Goal: Task Accomplishment & Management: Complete application form

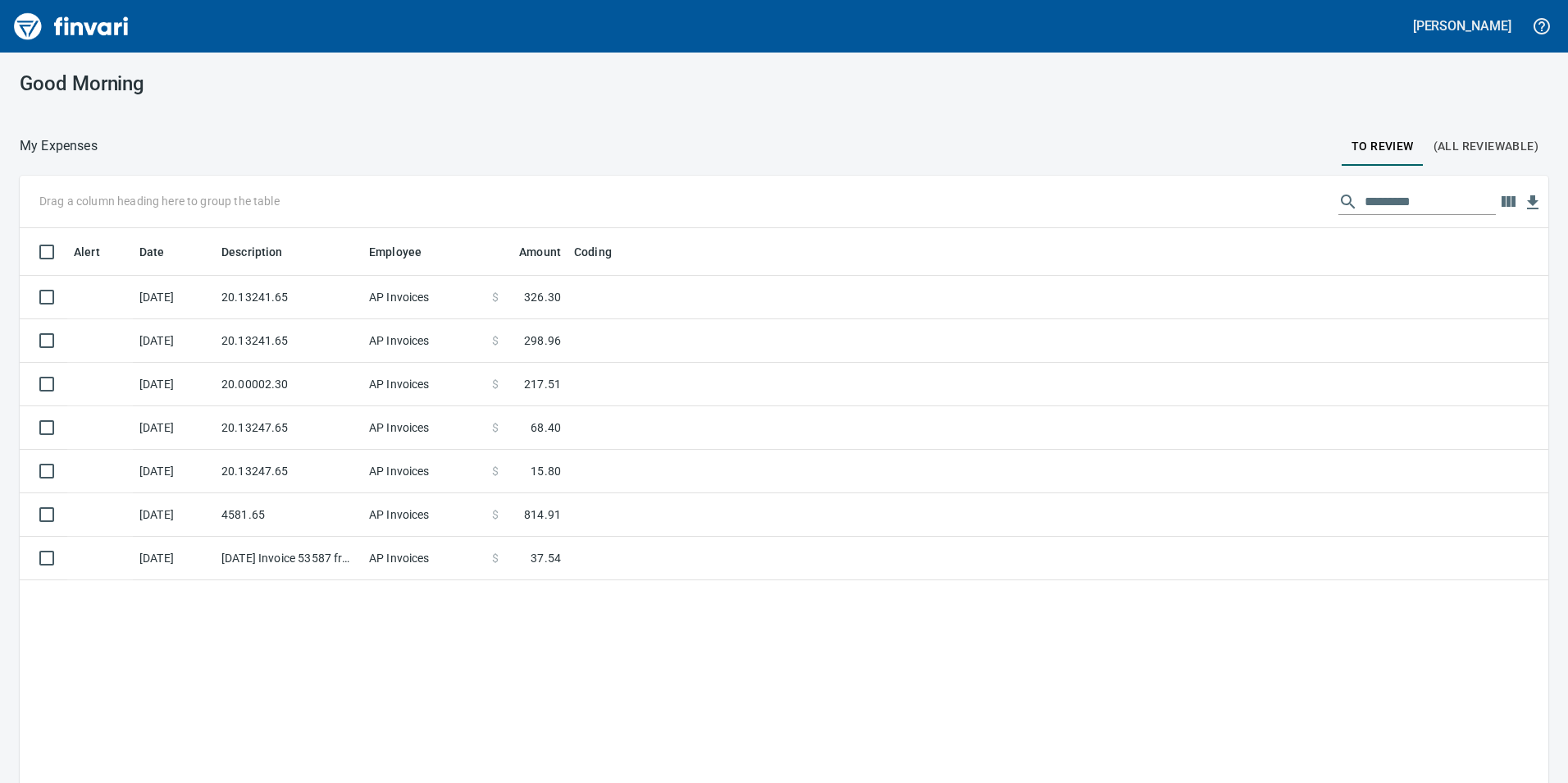
scroll to position [2, 2]
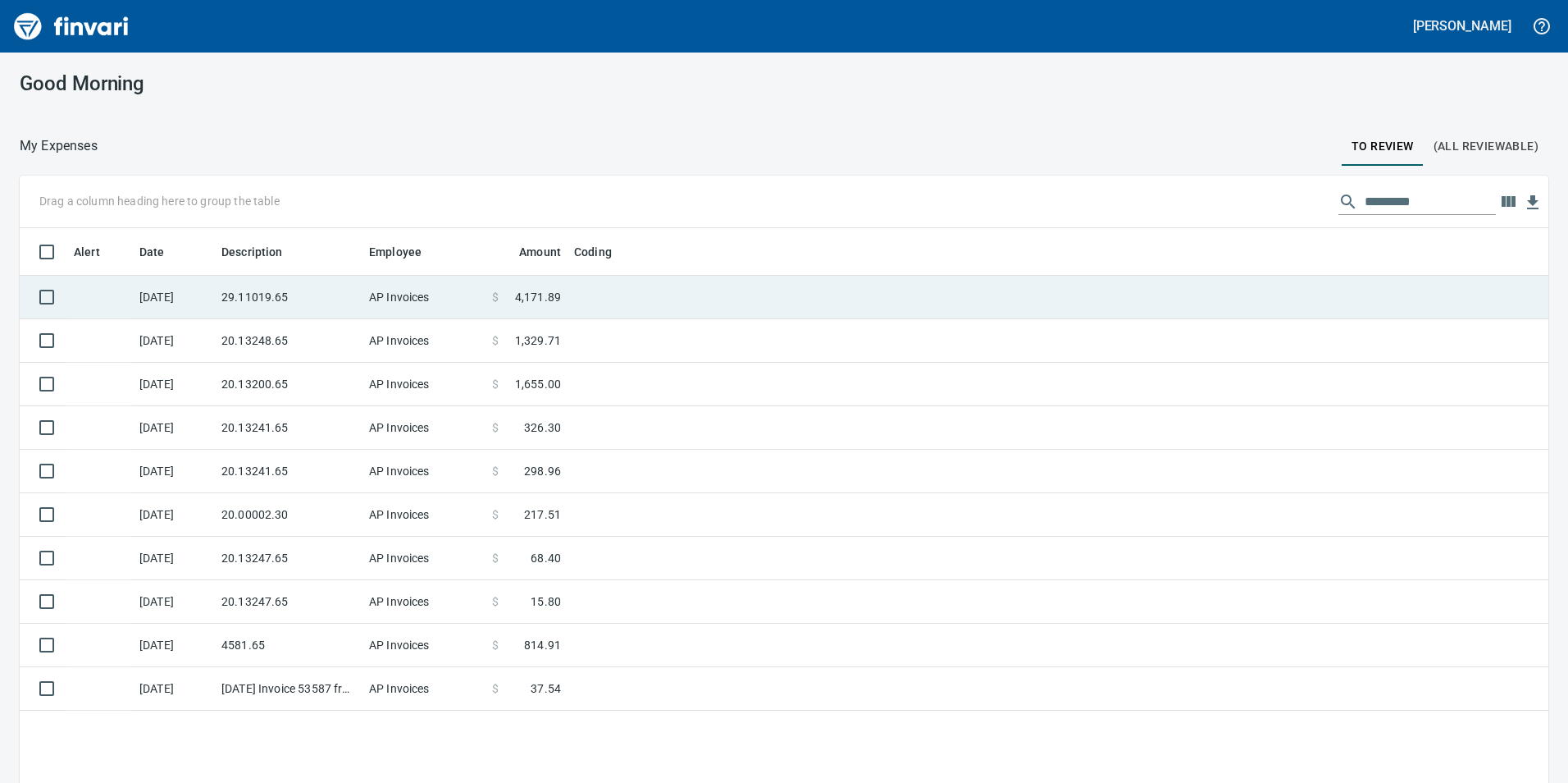
click at [234, 300] on td "29.11019.65" at bounding box center [289, 297] width 148 height 43
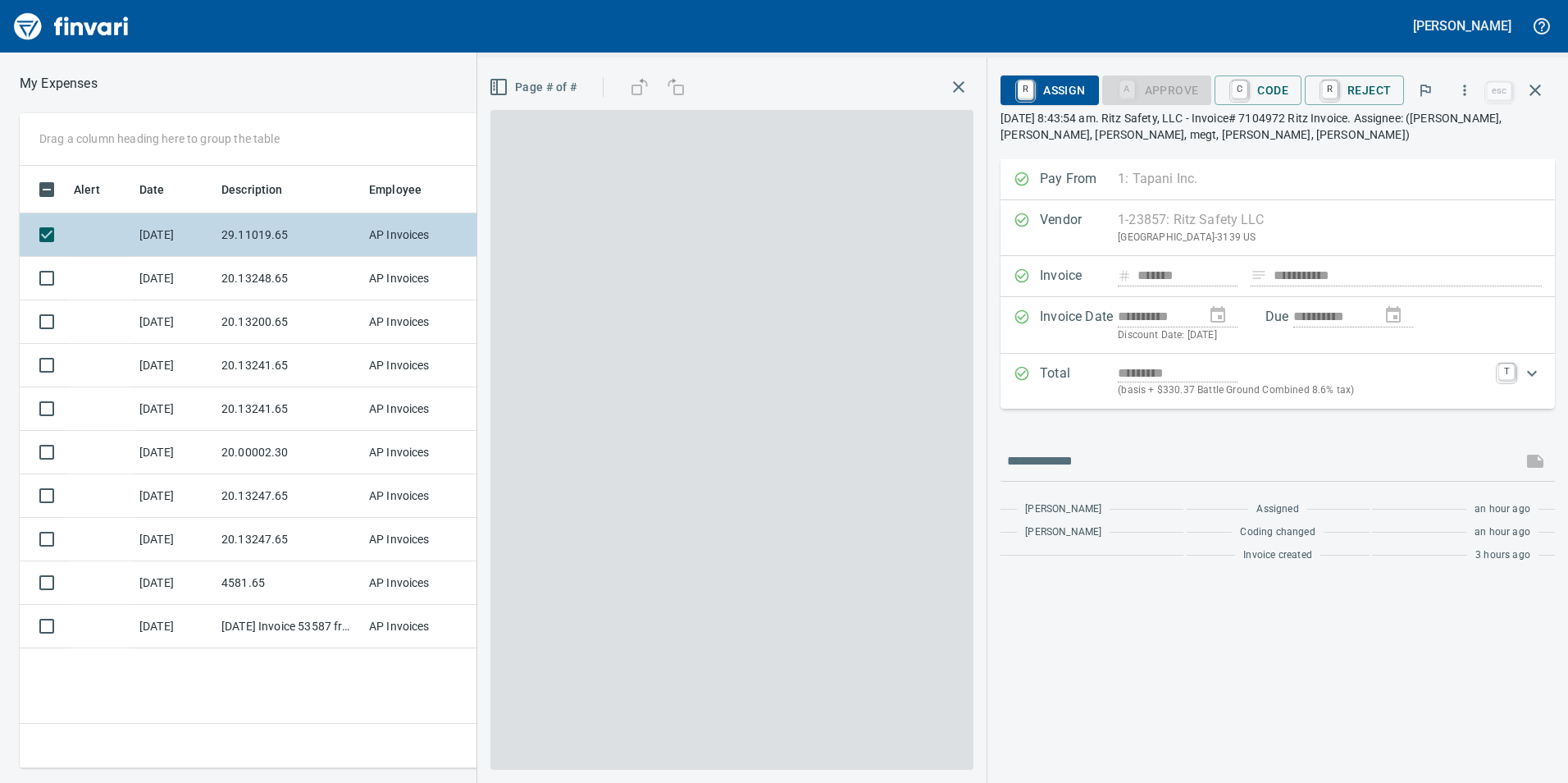
scroll to position [590, 1106]
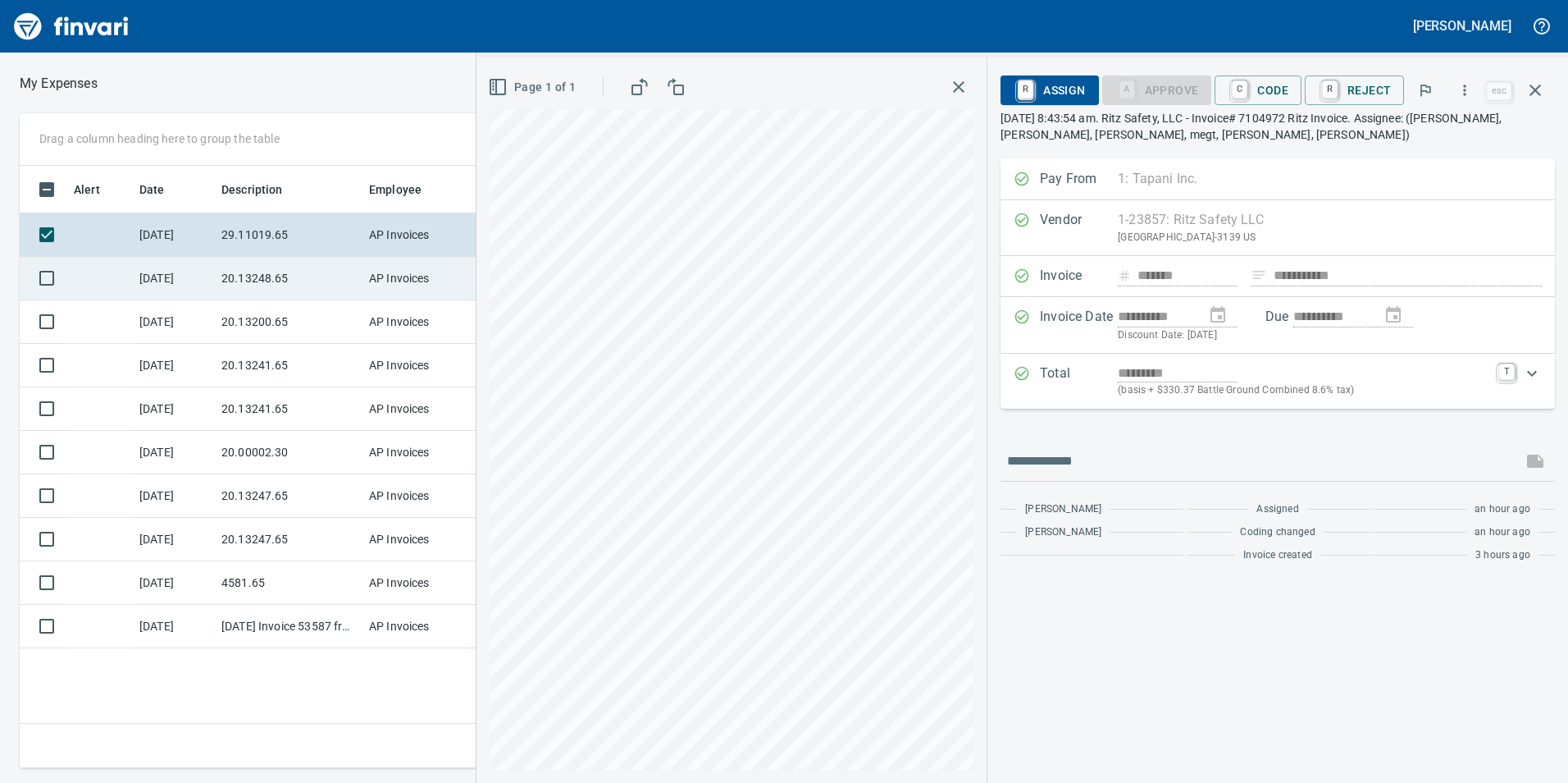
click at [243, 279] on td "20.13248.65" at bounding box center [289, 278] width 148 height 43
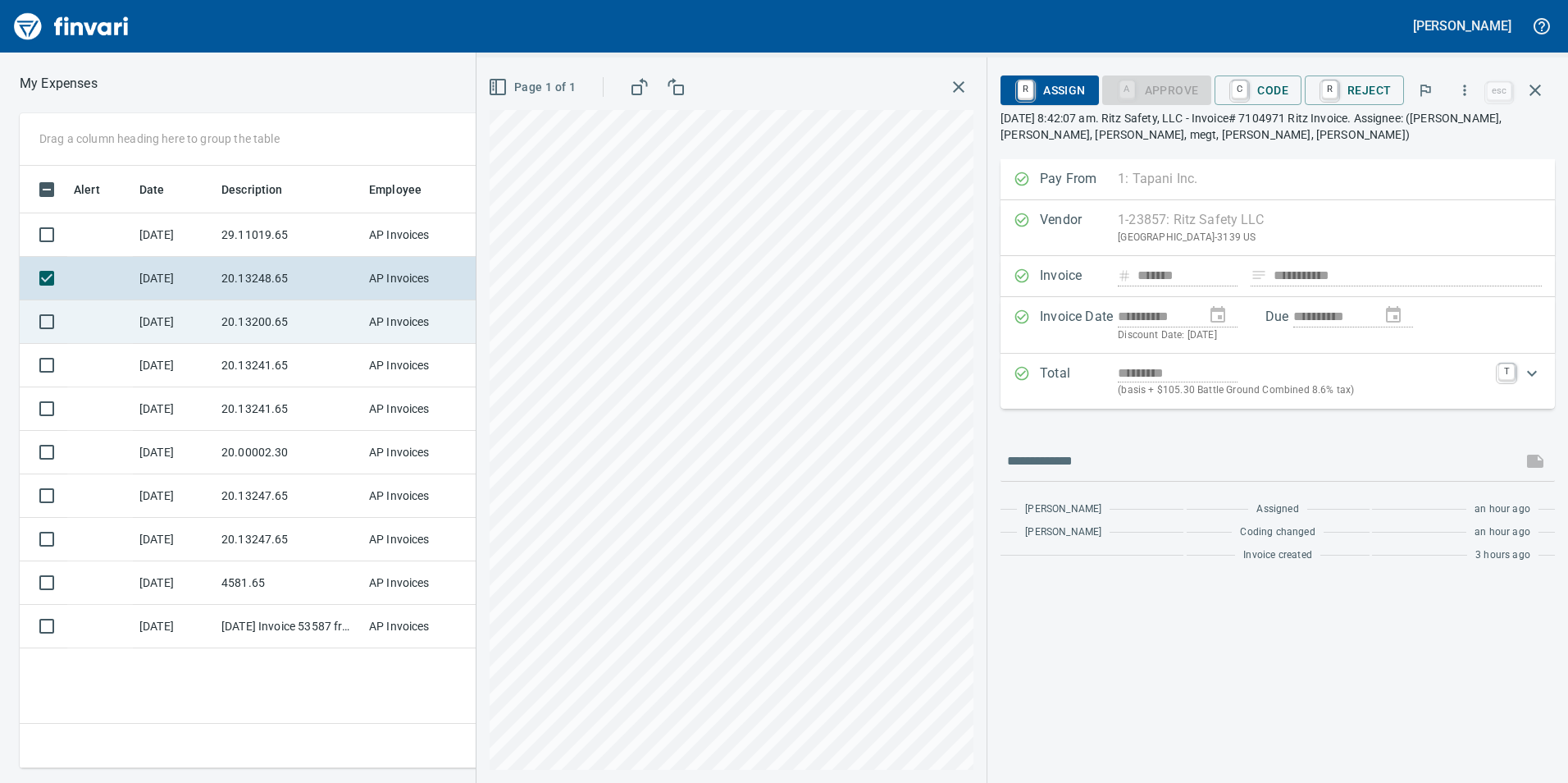
click at [200, 316] on td "[DATE]" at bounding box center [173, 322] width 82 height 43
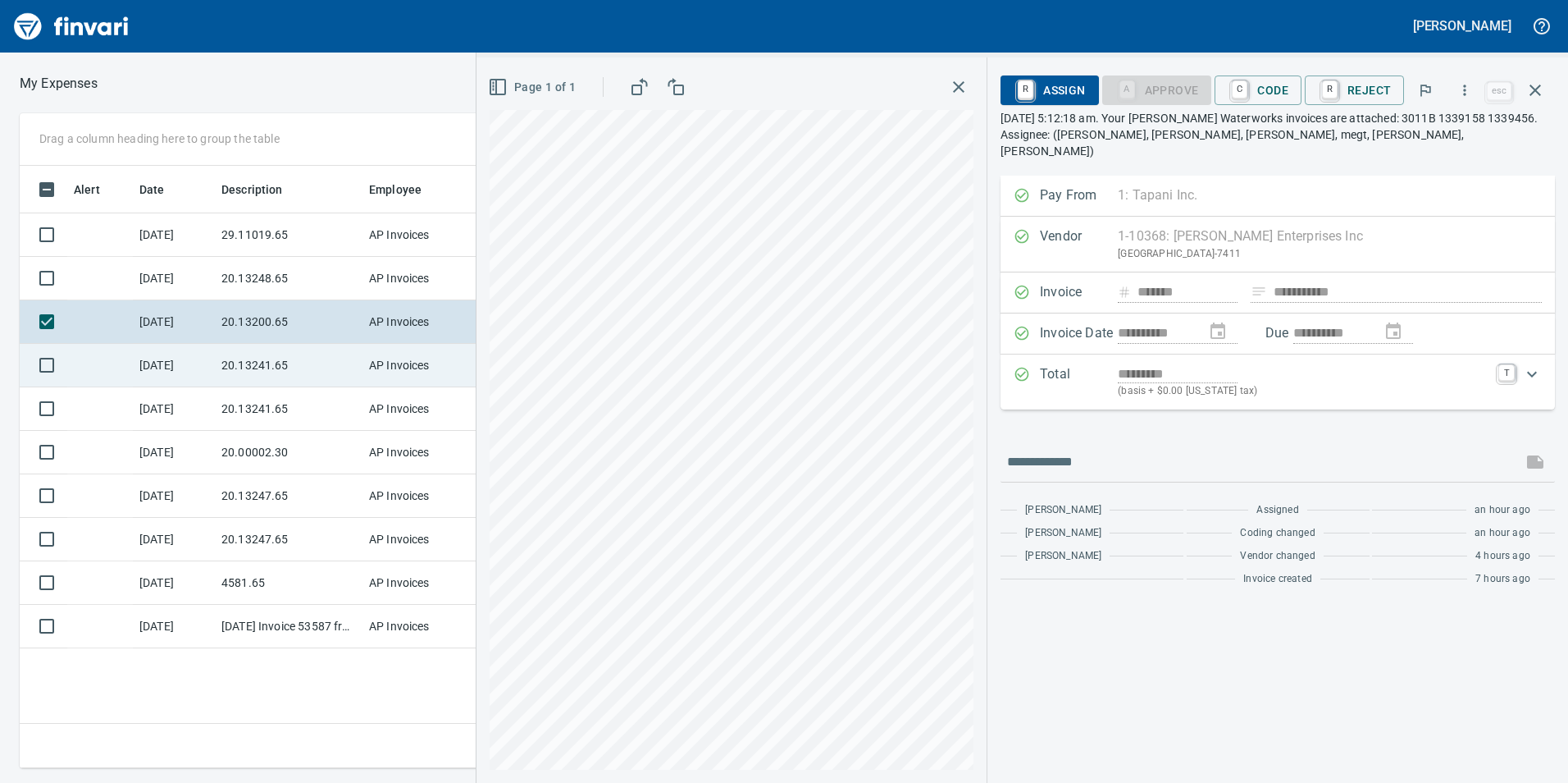
click at [201, 381] on td "[DATE]" at bounding box center [173, 365] width 82 height 43
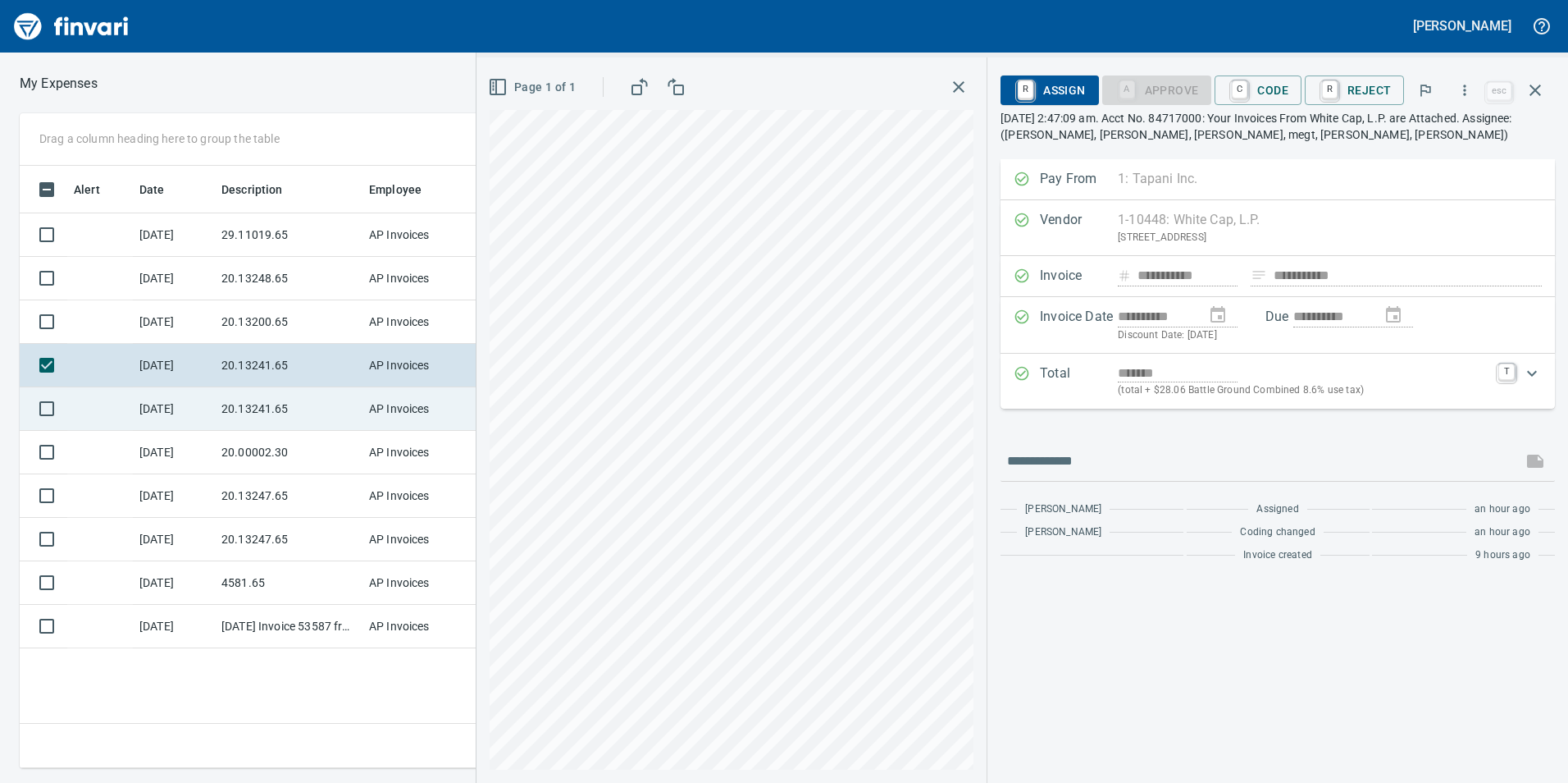
click at [211, 404] on td "[DATE]" at bounding box center [173, 408] width 82 height 43
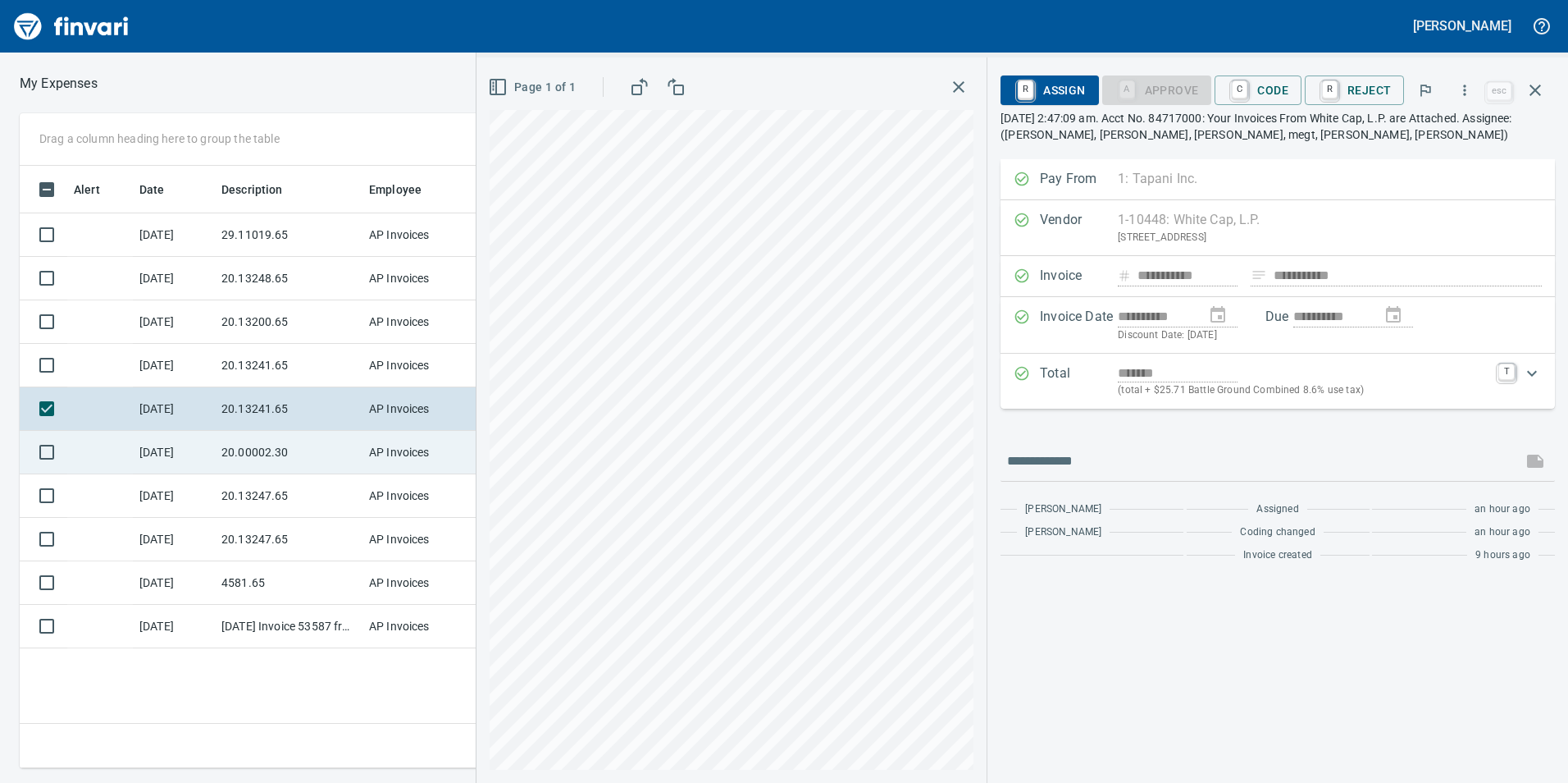
click at [217, 441] on td "20.00002.30" at bounding box center [289, 453] width 148 height 43
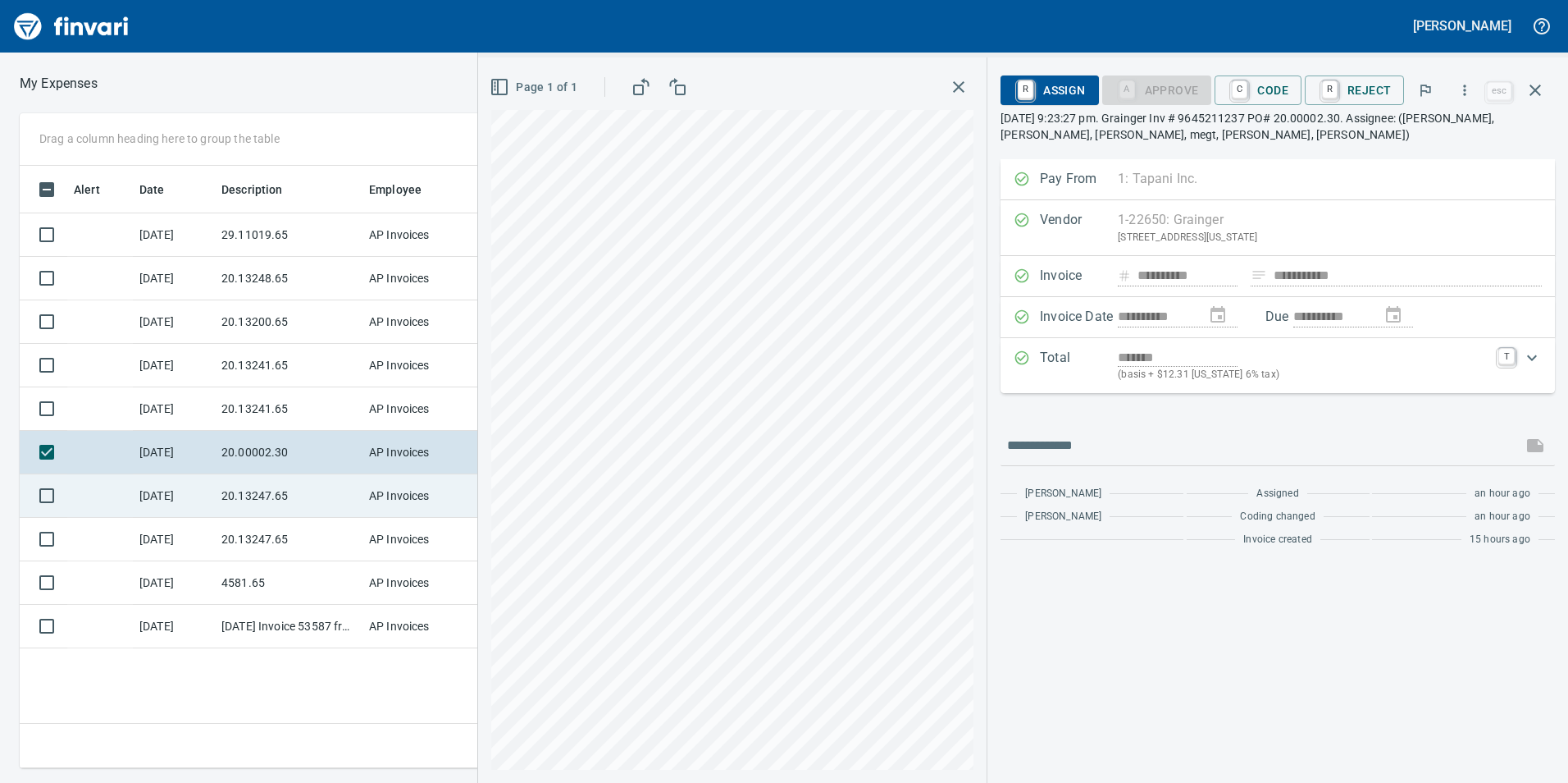
click at [229, 487] on td "20.13247.65" at bounding box center [289, 496] width 148 height 43
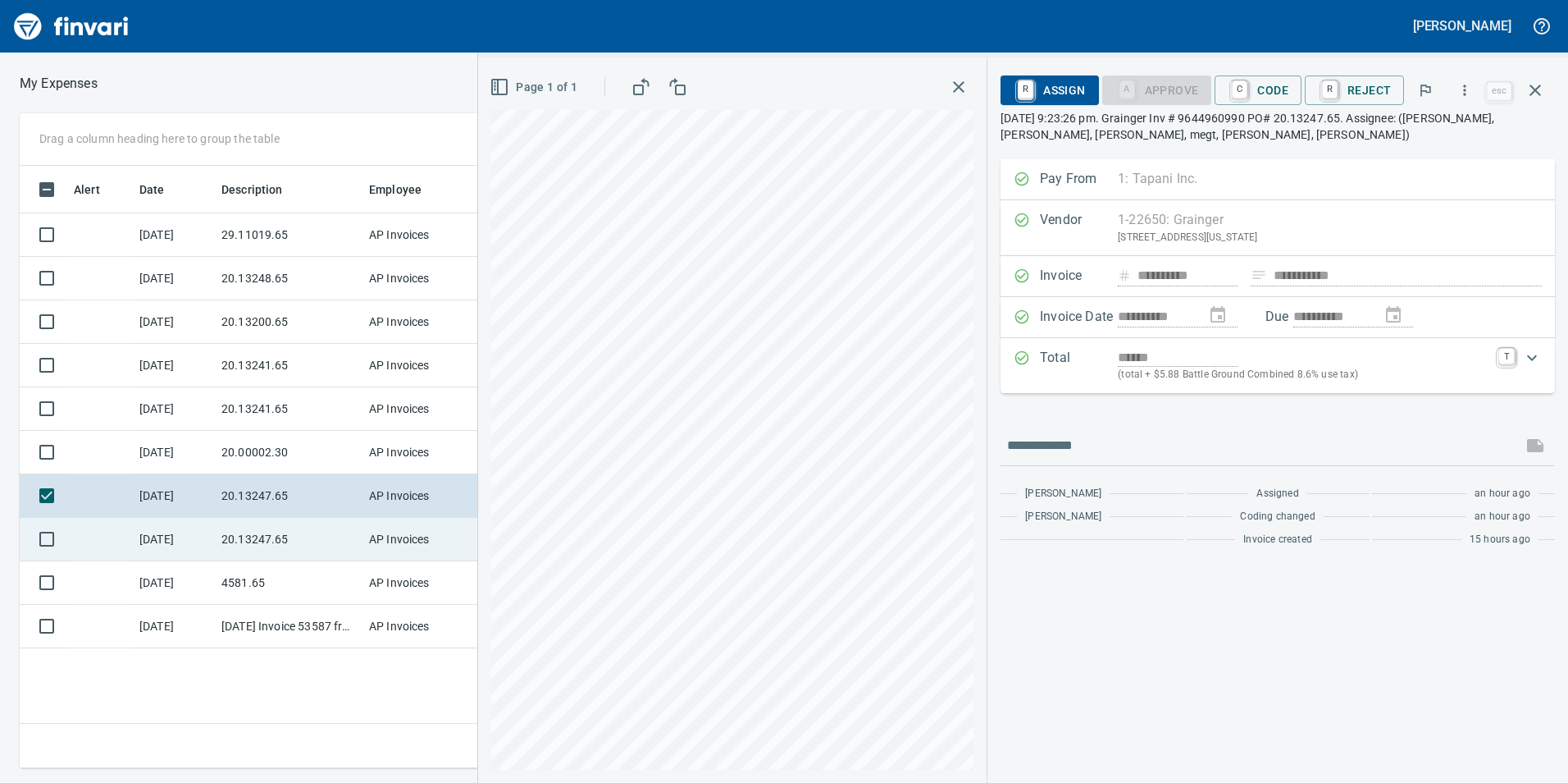
click at [248, 542] on td "20.13247.65" at bounding box center [289, 539] width 148 height 43
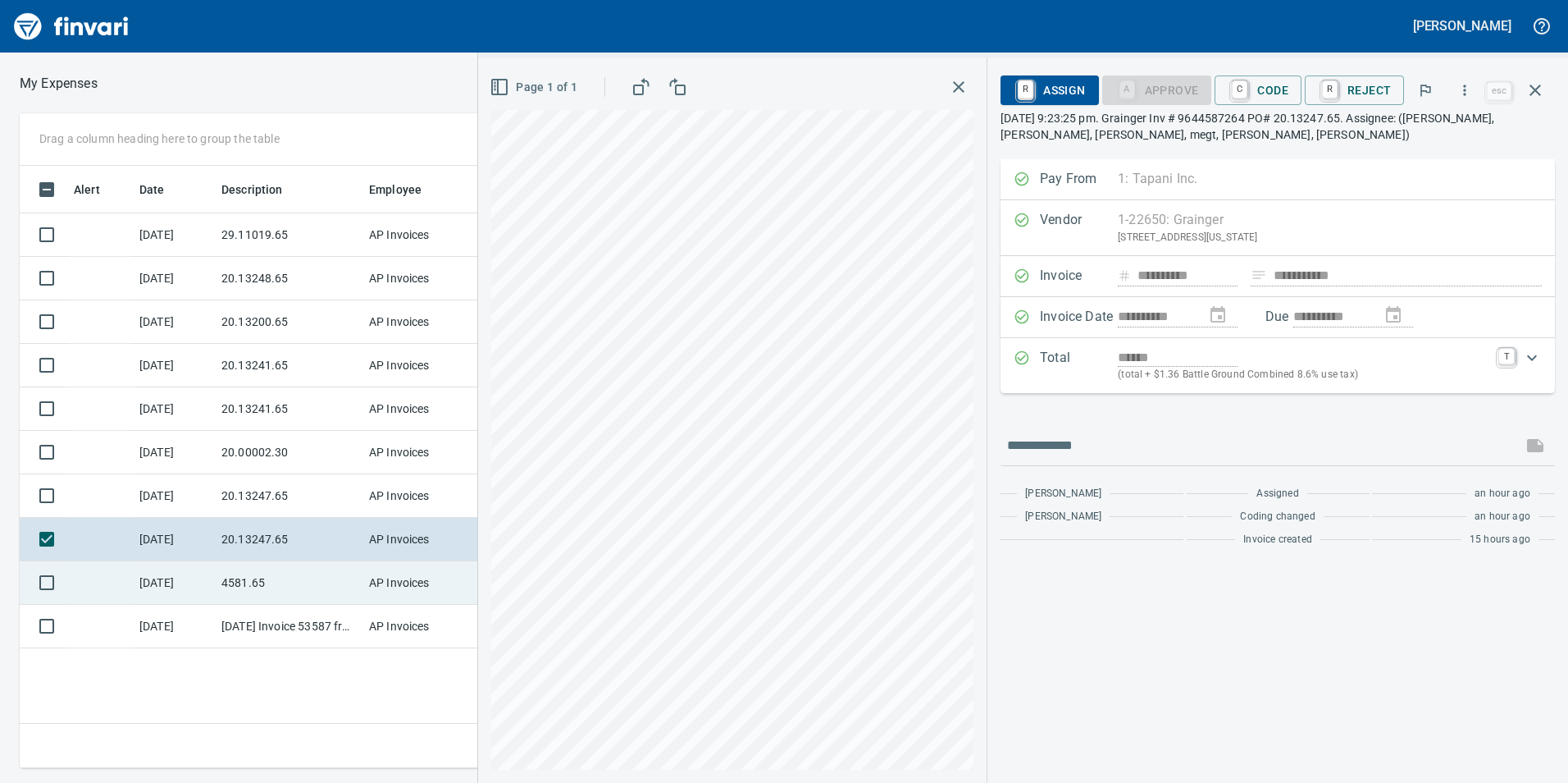
click at [254, 602] on td "4581.65" at bounding box center [289, 582] width 148 height 43
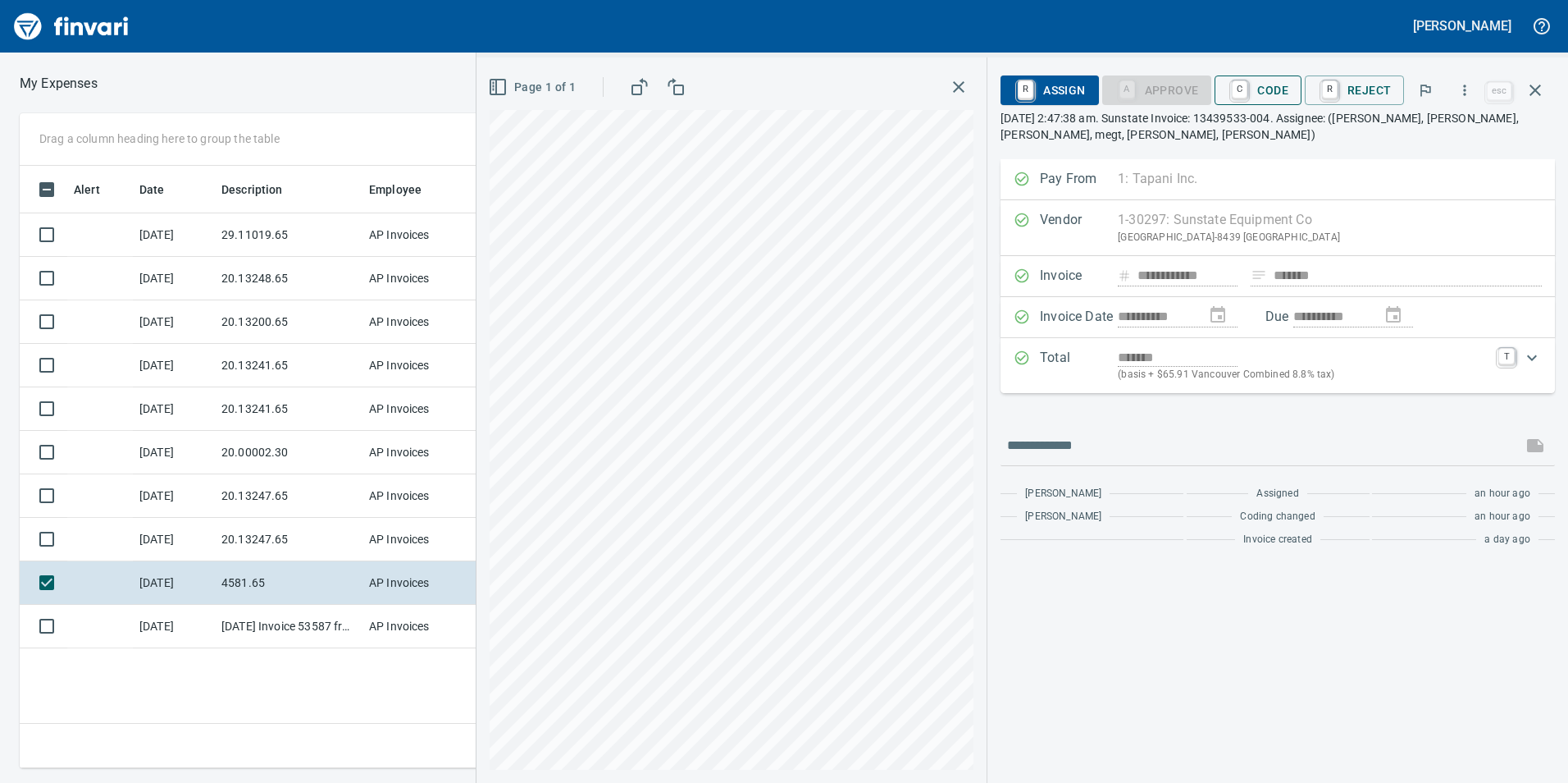
click at [1278, 93] on span "C Code" at bounding box center [1258, 89] width 60 height 28
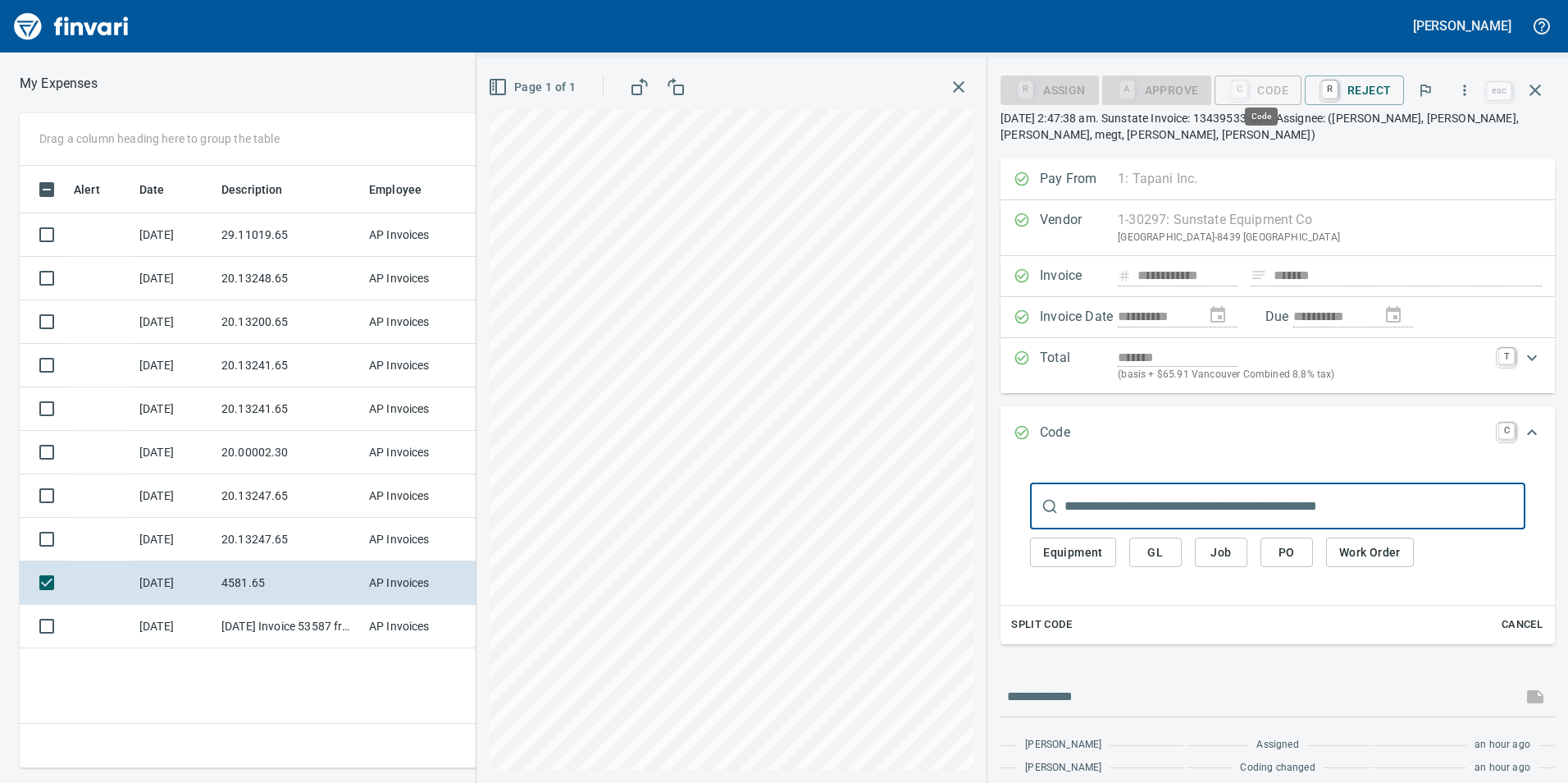
scroll to position [590, 1106]
click at [1223, 548] on span "Job" at bounding box center [1220, 552] width 26 height 20
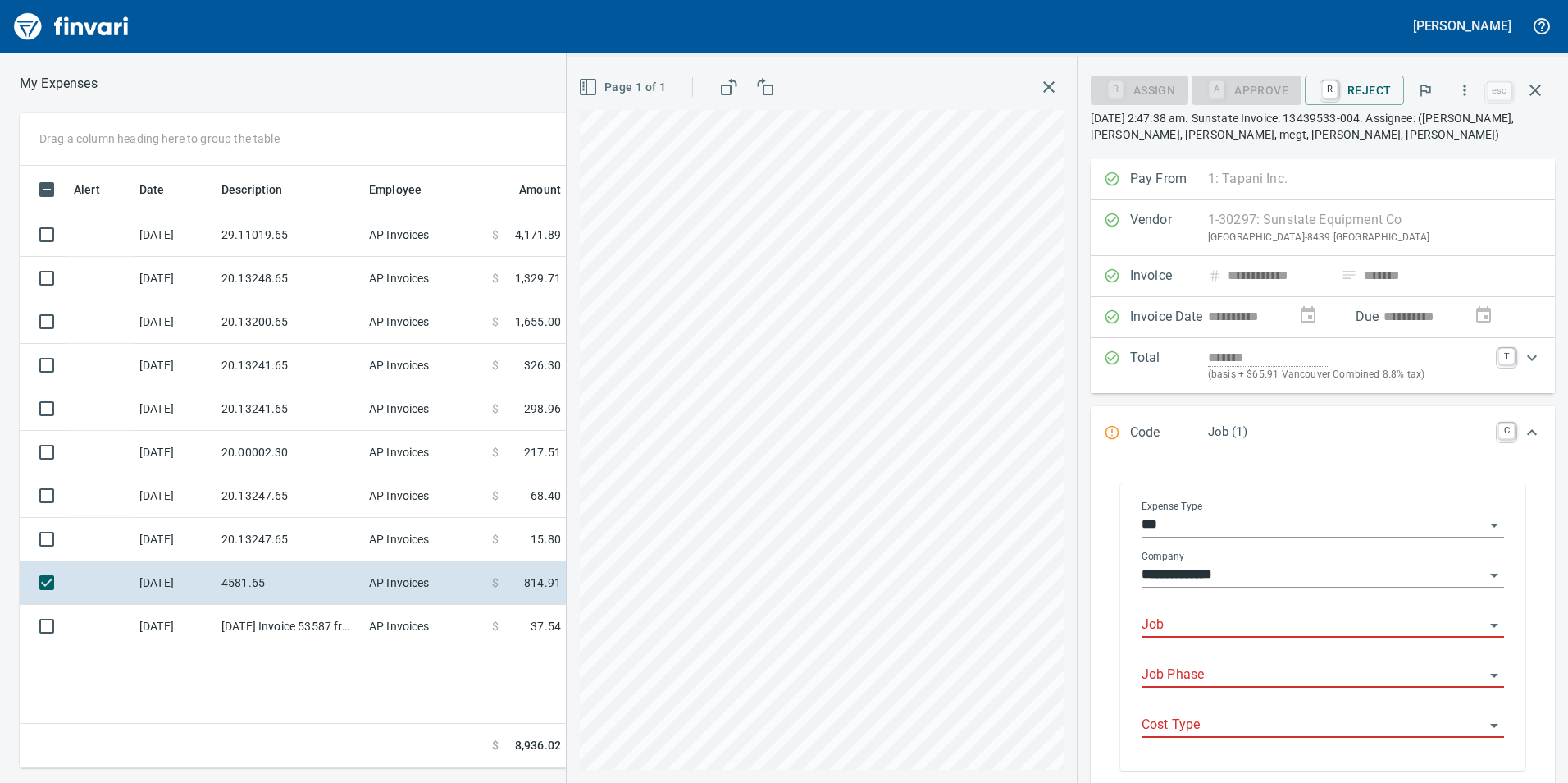
click at [1242, 617] on input "Job" at bounding box center [1313, 625] width 343 height 23
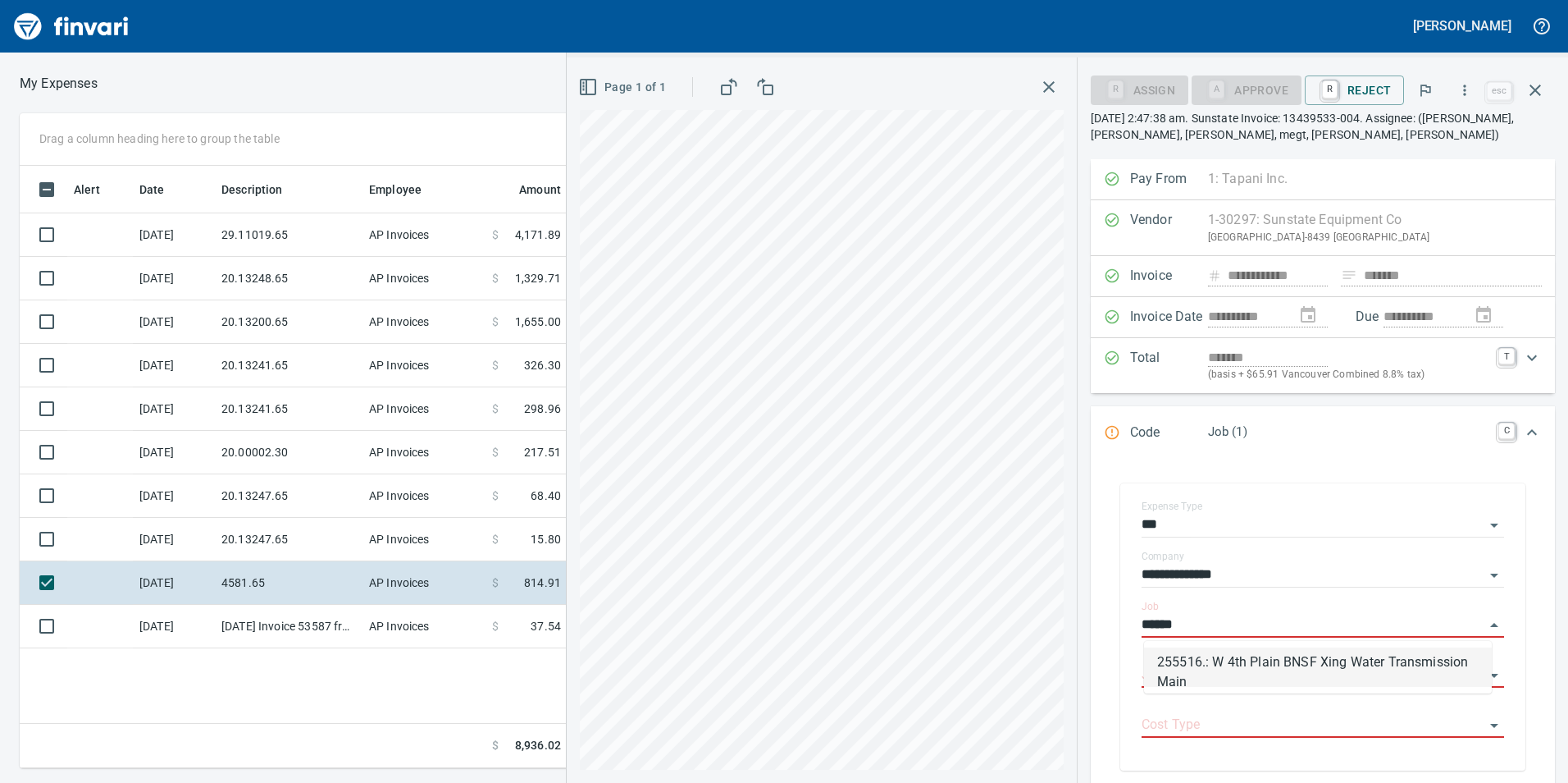
click at [1303, 668] on li "255516.: W 4th Plain BNSF Xing Water Transmission Main" at bounding box center [1318, 667] width 348 height 39
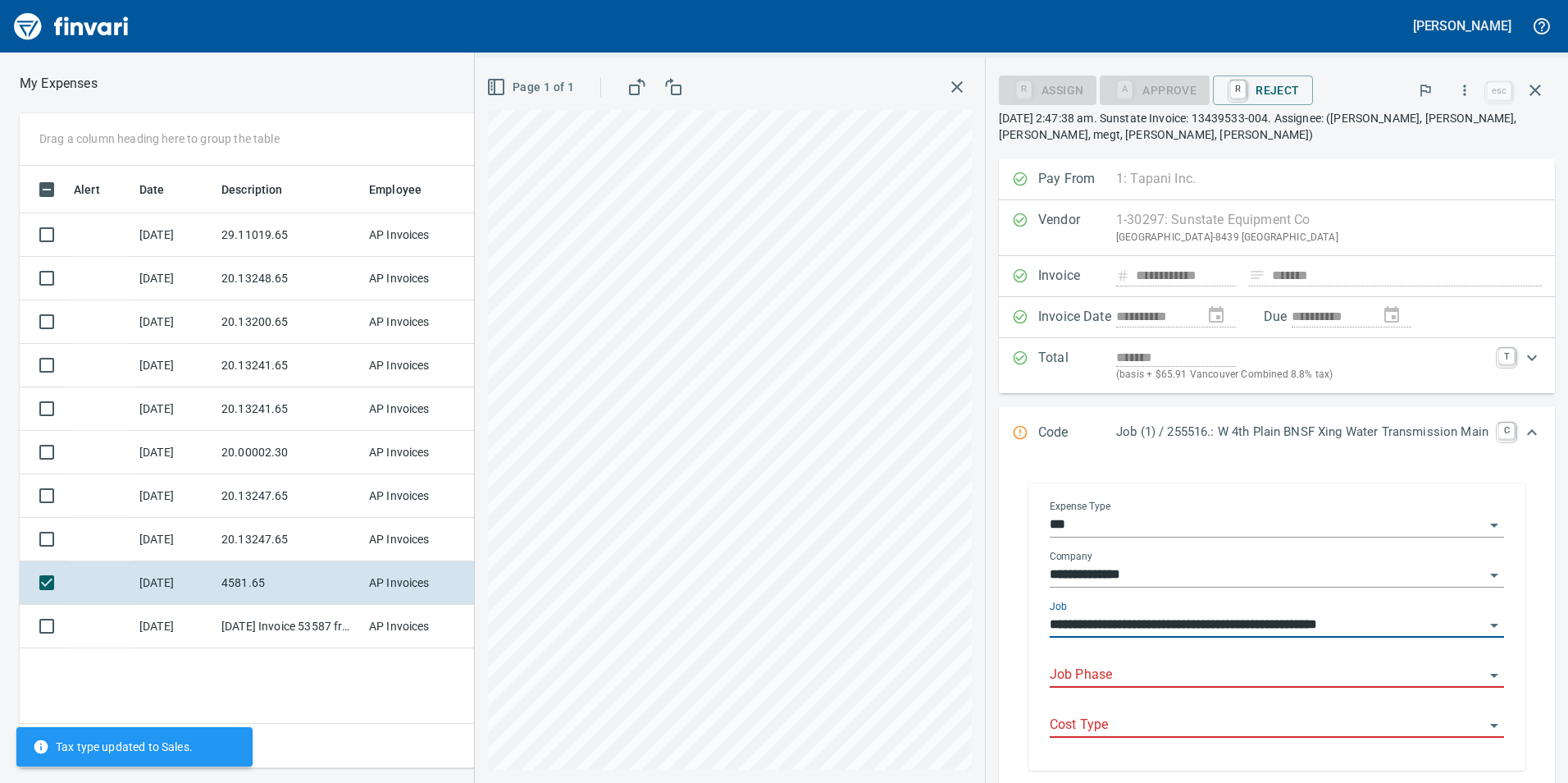
type input "**********"
click at [1239, 675] on input "Job Phase" at bounding box center [1267, 675] width 435 height 23
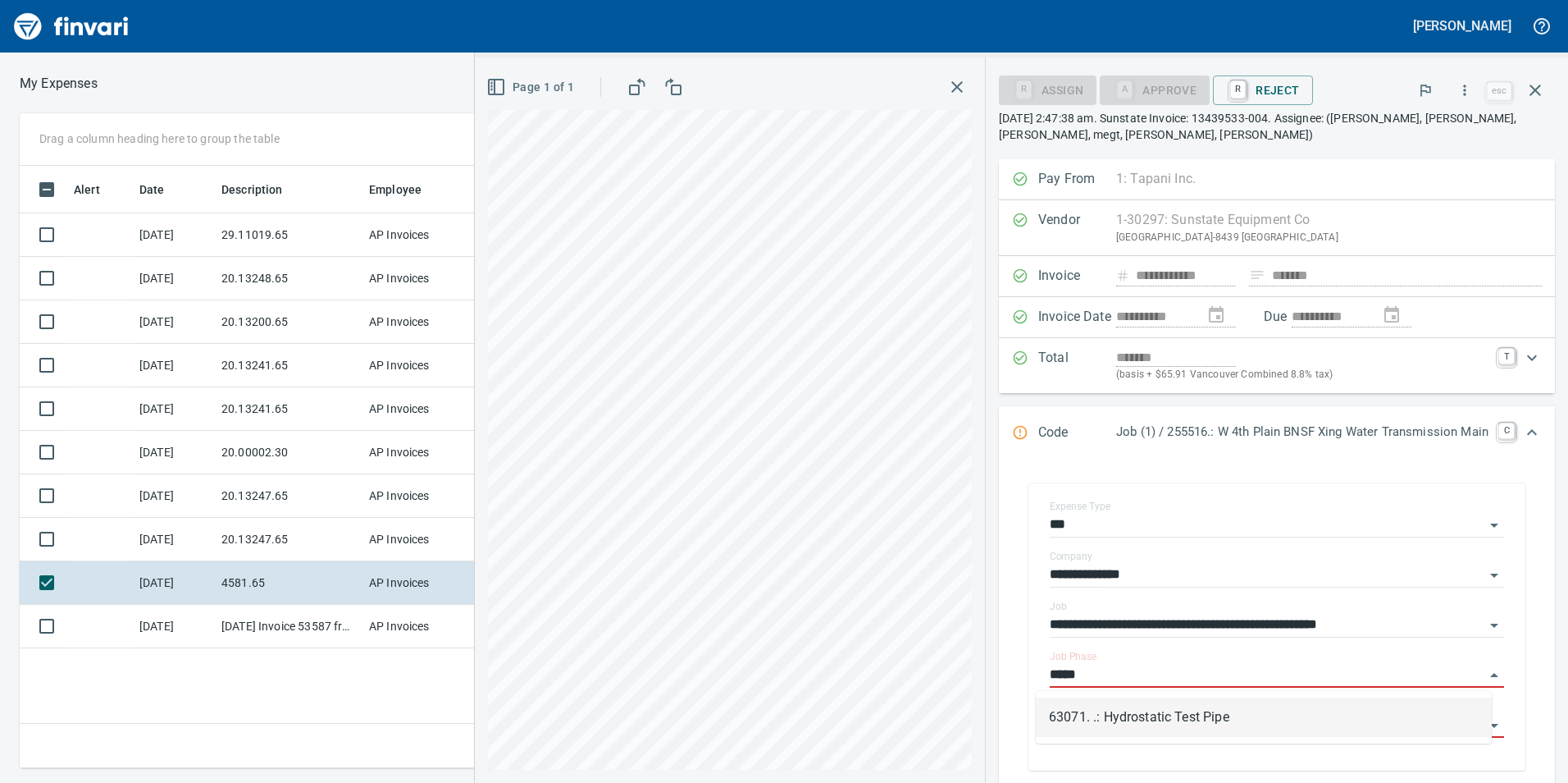
click at [1219, 722] on li "63071. .: Hydrostatic Test Pipe" at bounding box center [1264, 717] width 456 height 39
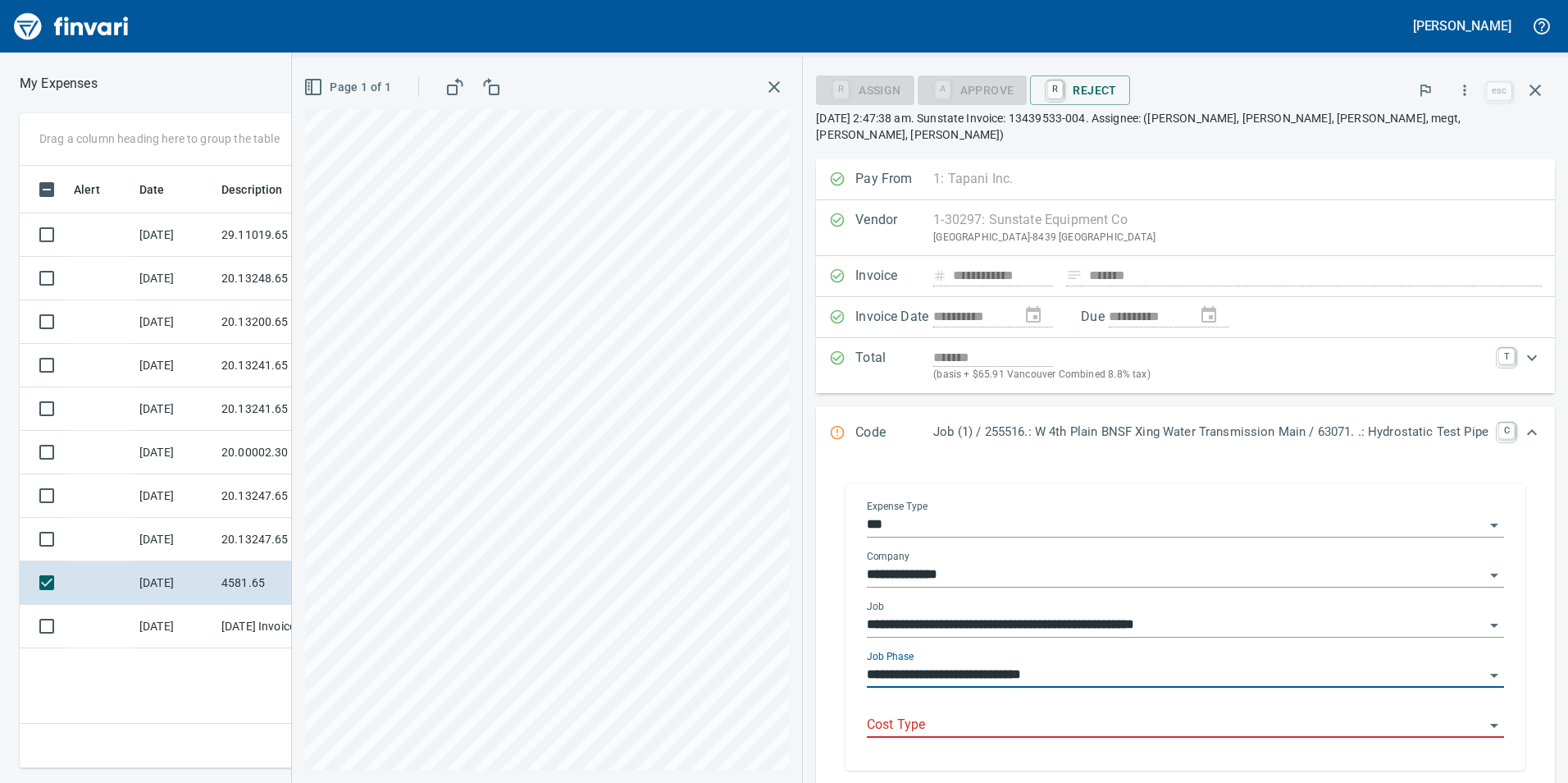
type input "**********"
click at [1135, 714] on input "Cost Type" at bounding box center [1175, 725] width 617 height 23
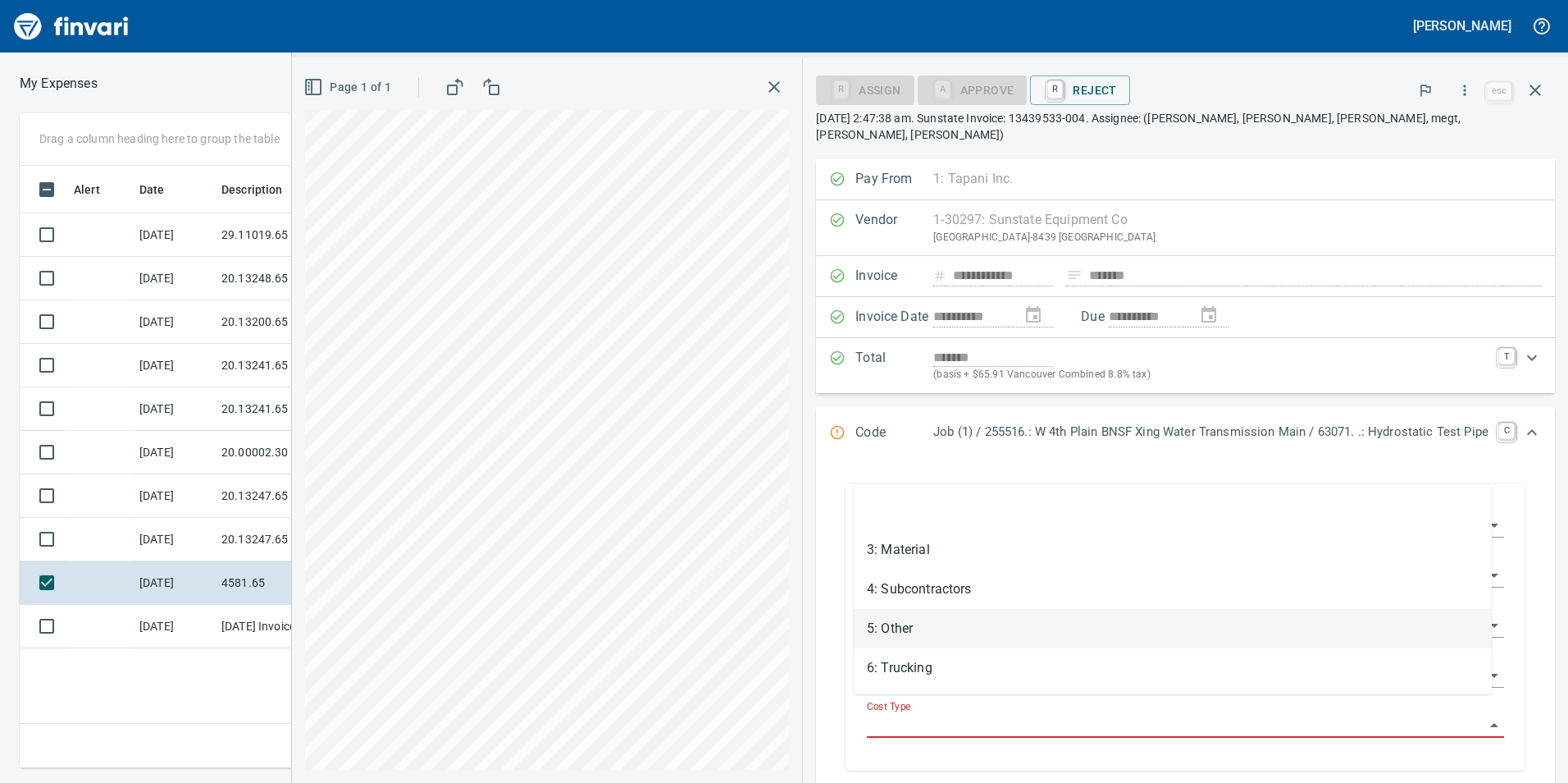
click at [1037, 627] on li "5: Other" at bounding box center [1172, 628] width 639 height 39
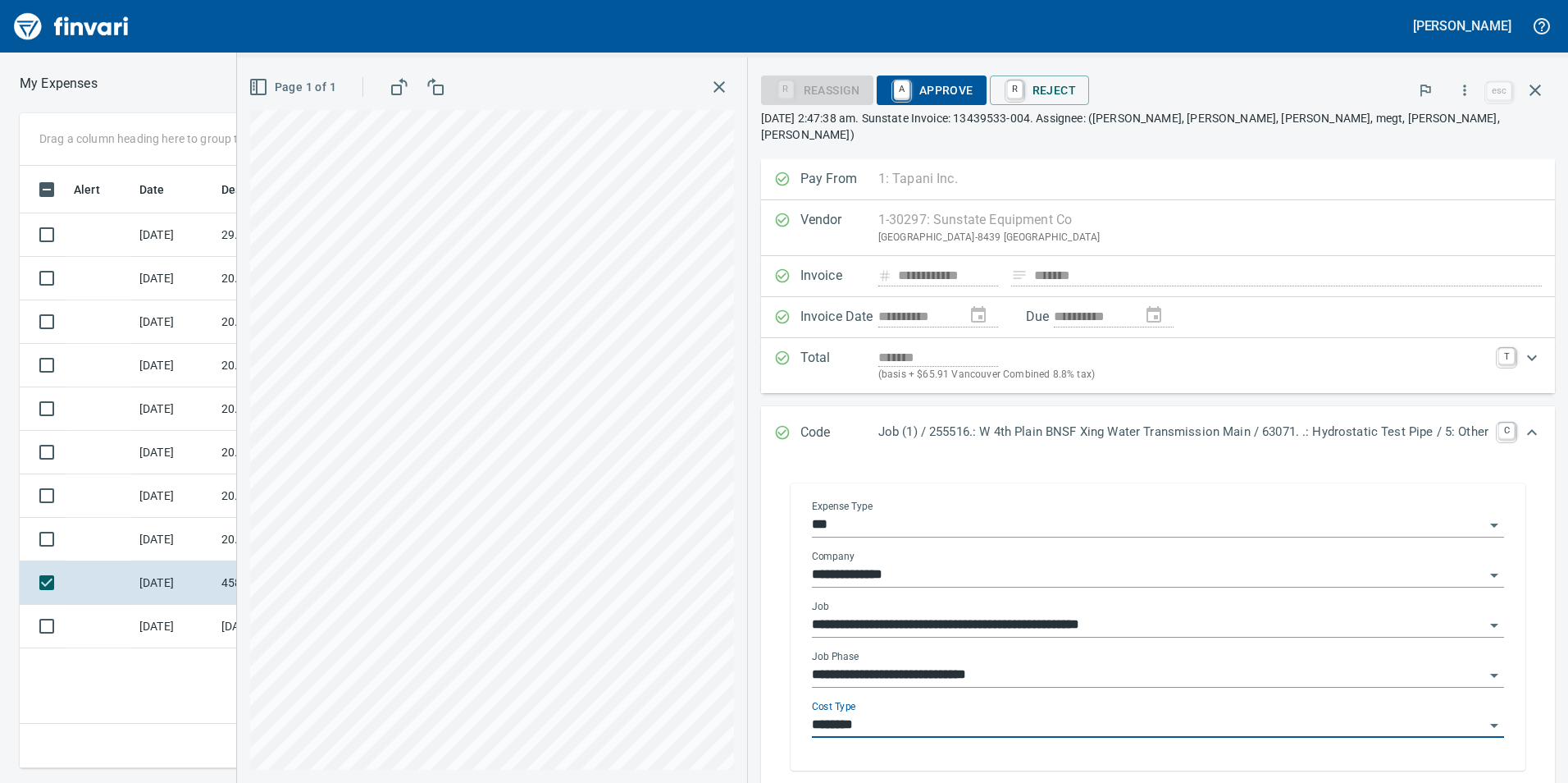
type input "********"
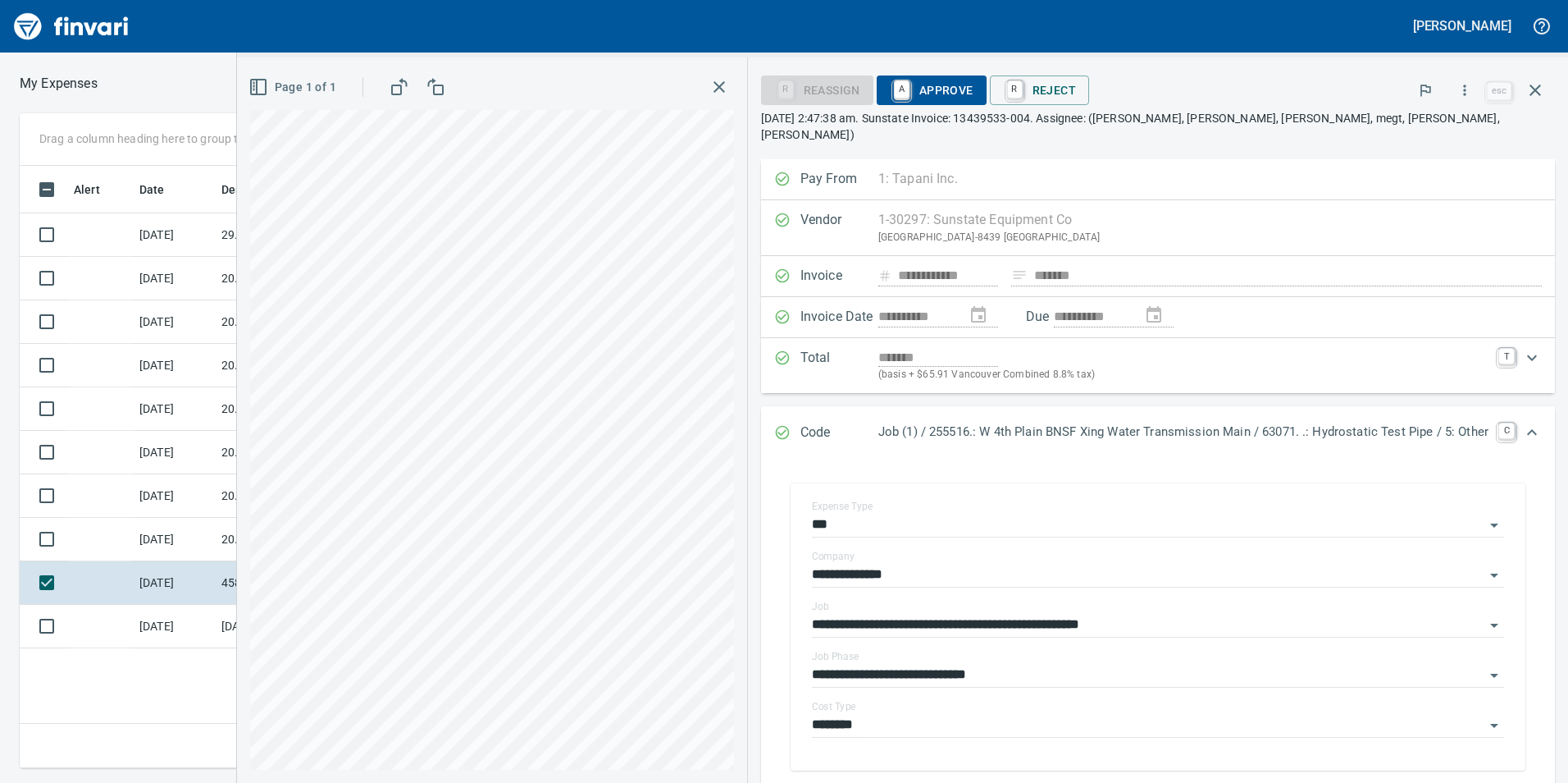
click at [1523, 423] on icon "Expand" at bounding box center [1532, 432] width 20 height 20
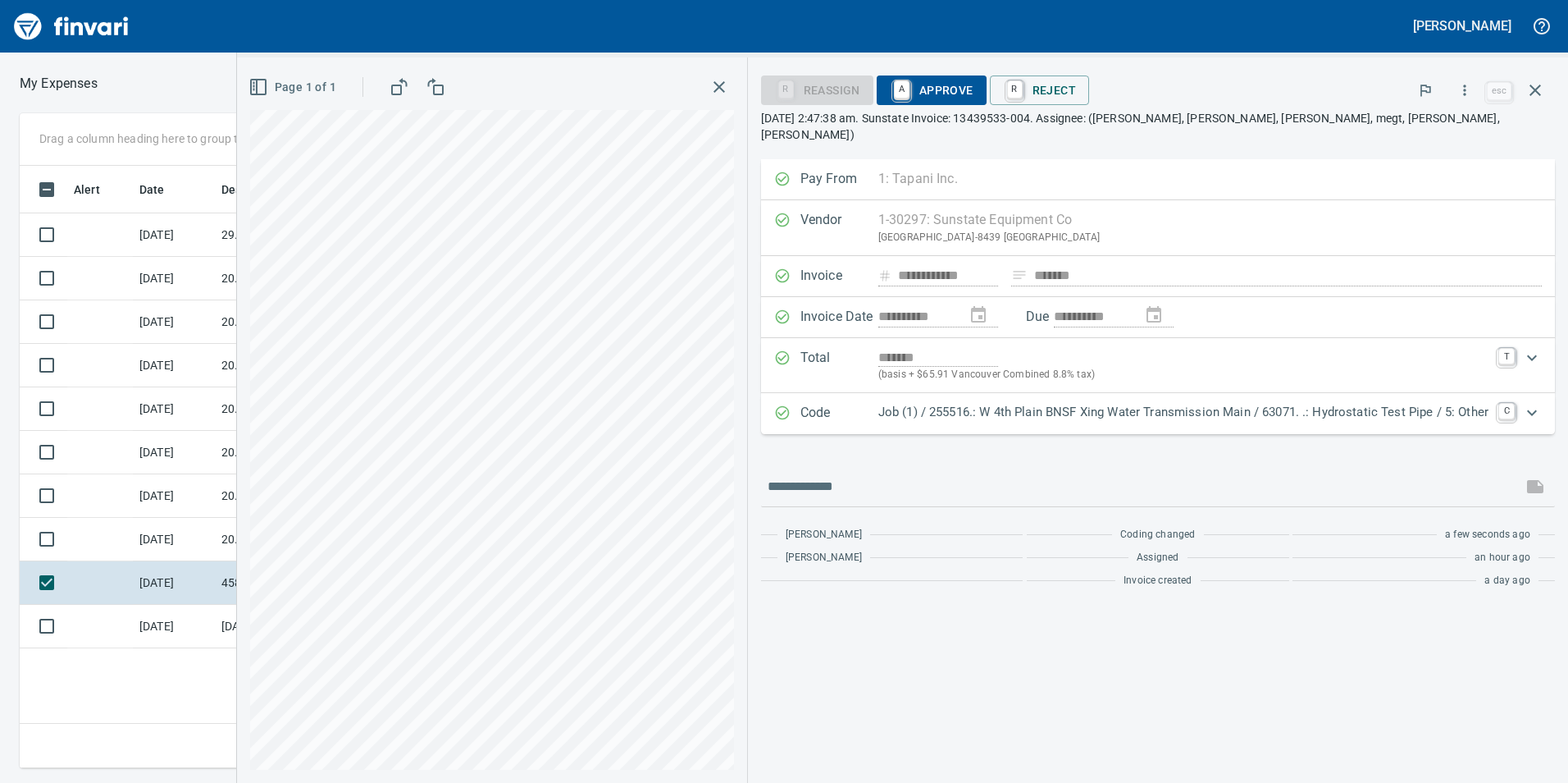
click at [948, 84] on span "A Approve" at bounding box center [931, 89] width 84 height 28
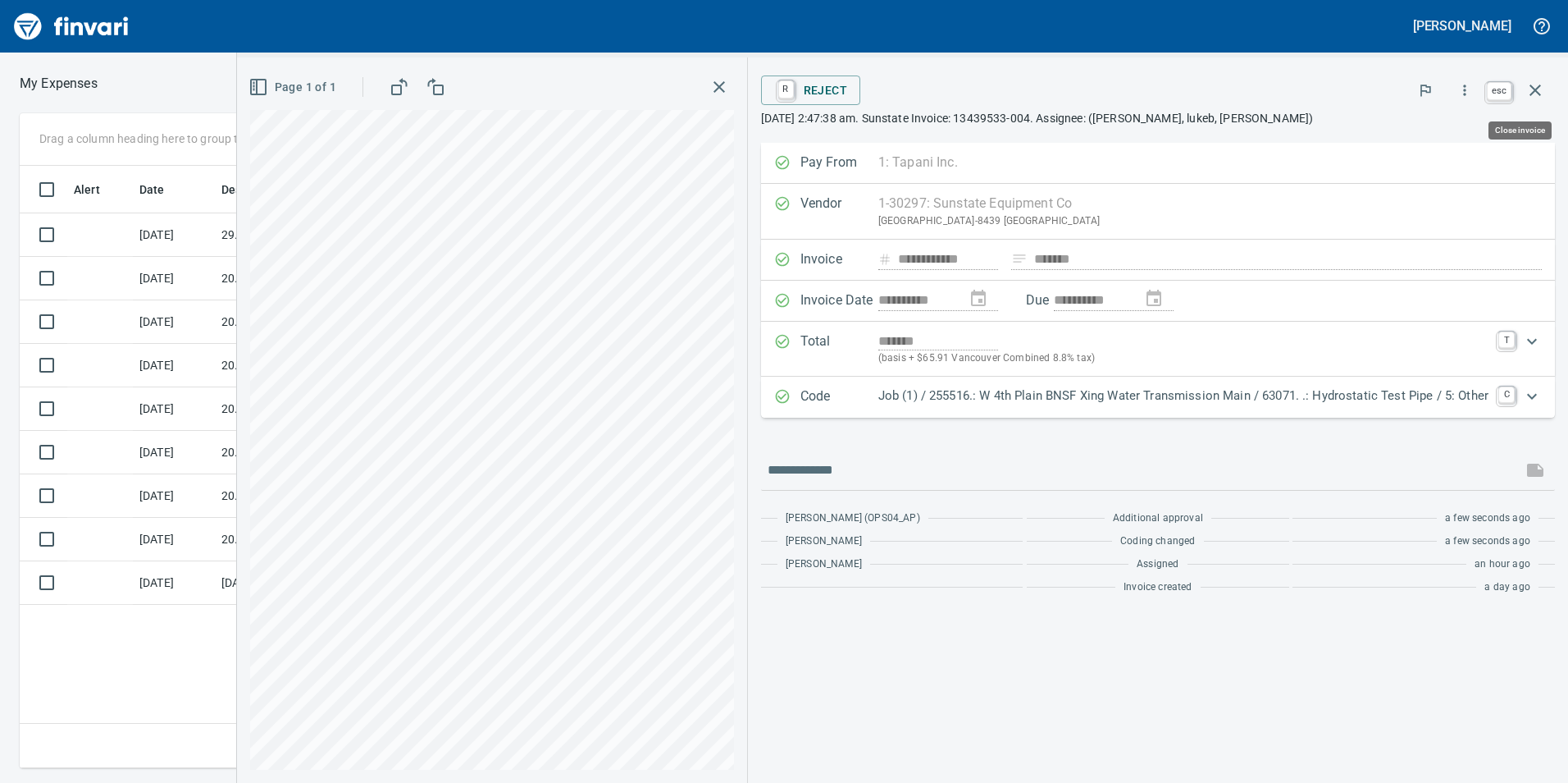
click at [1540, 87] on icon "button" at bounding box center [1535, 90] width 20 height 20
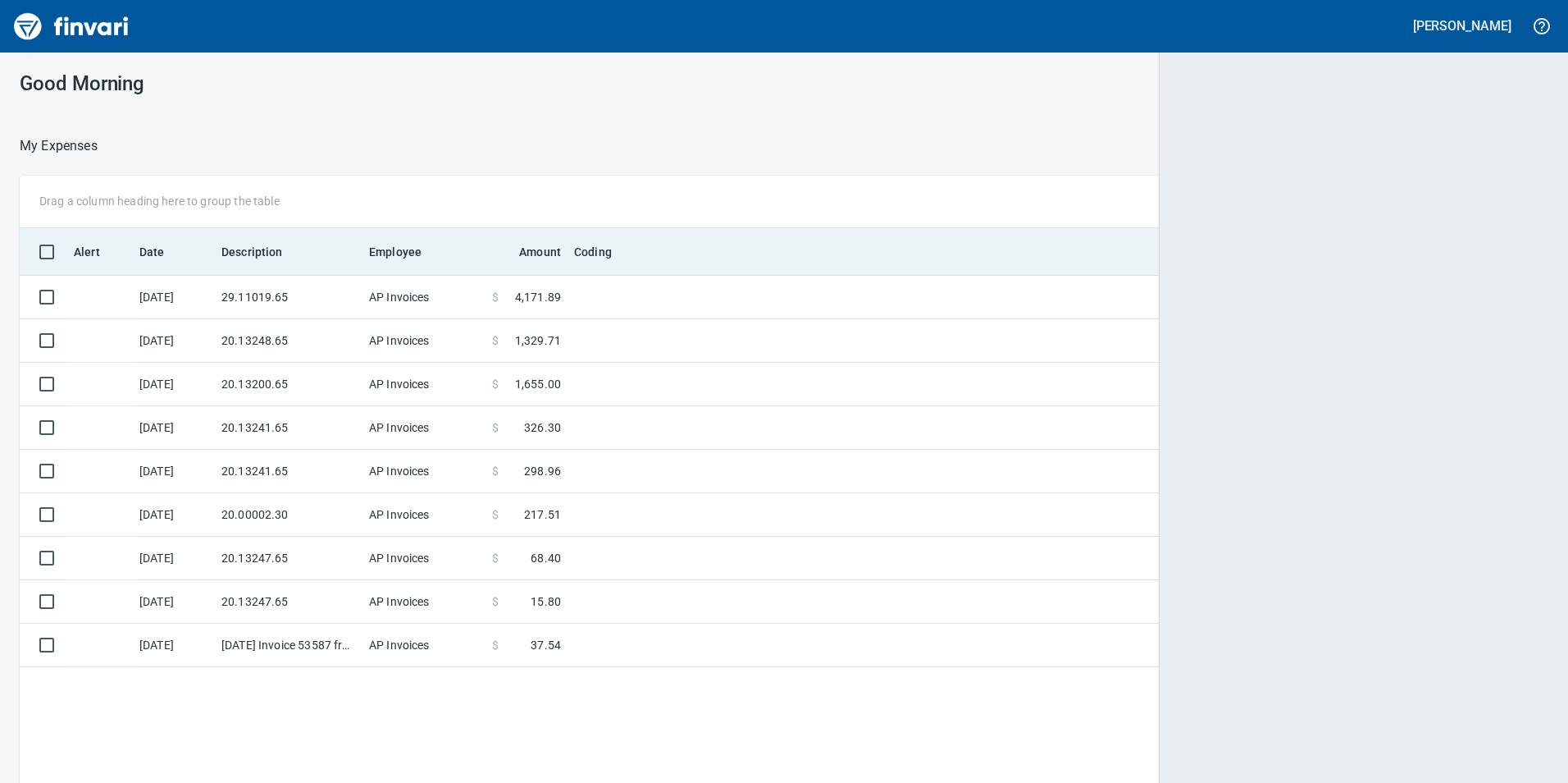
scroll to position [590, 1505]
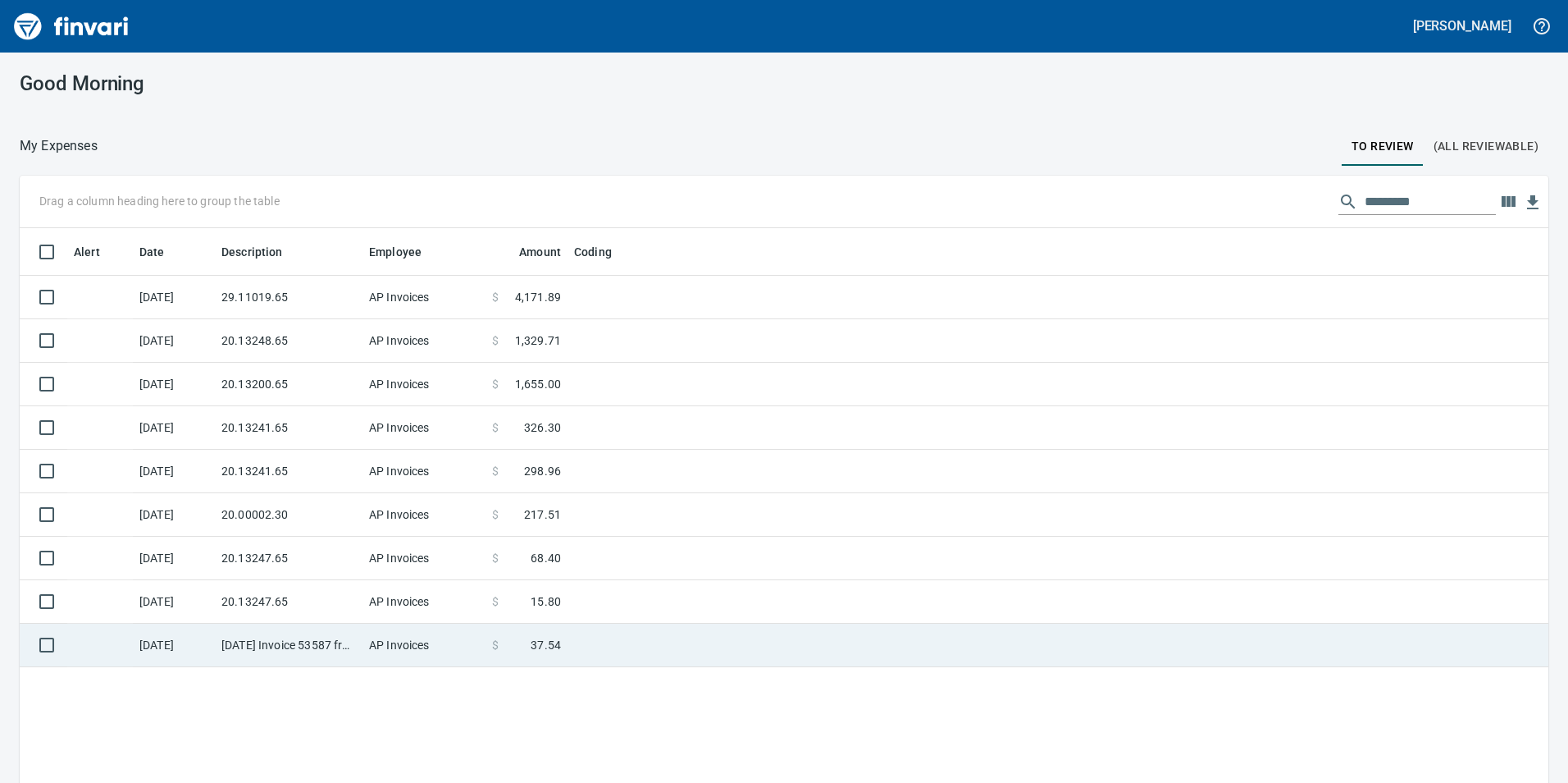
click at [363, 665] on td "AP Invoices" at bounding box center [424, 645] width 123 height 43
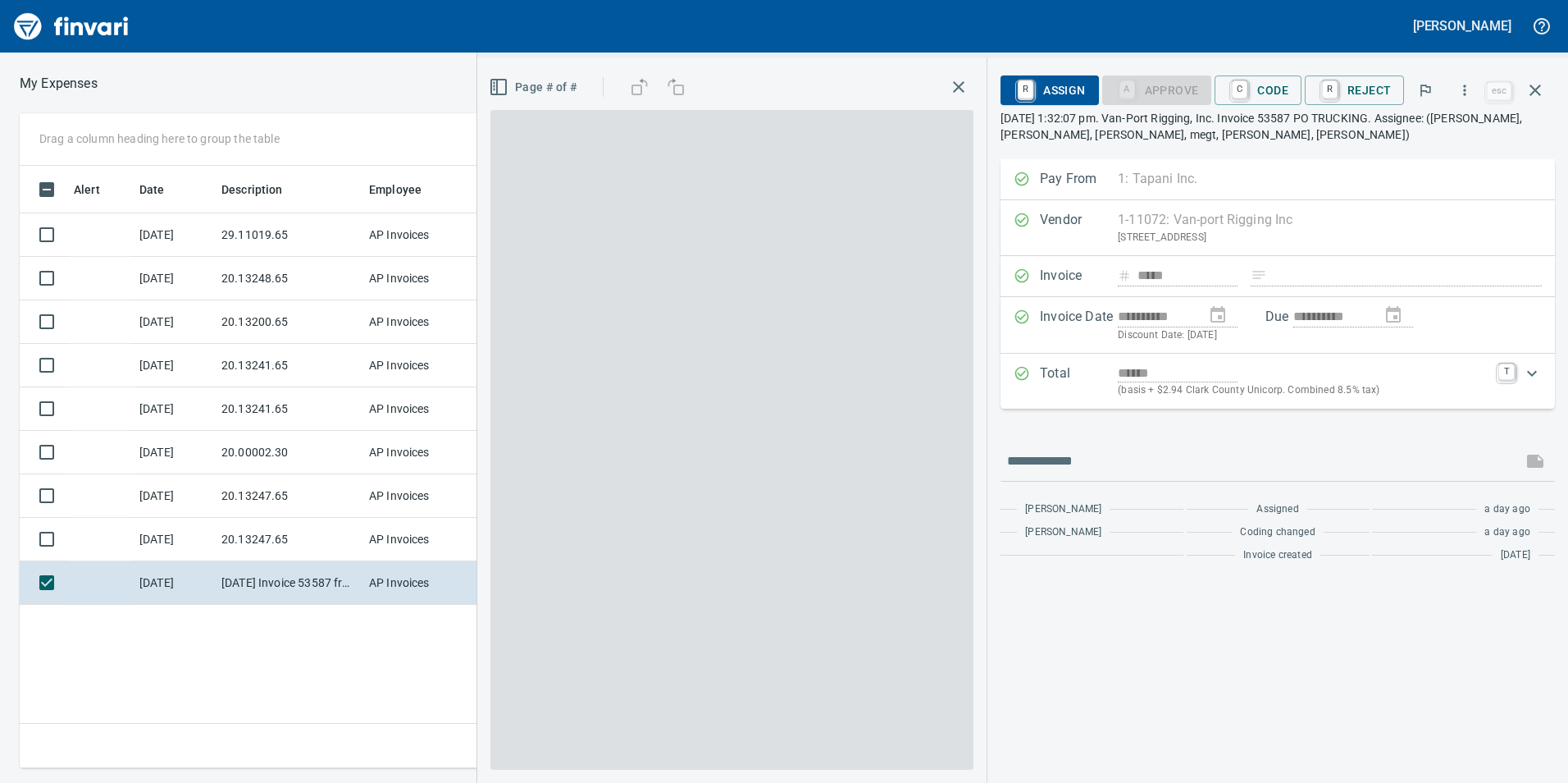
scroll to position [590, 1106]
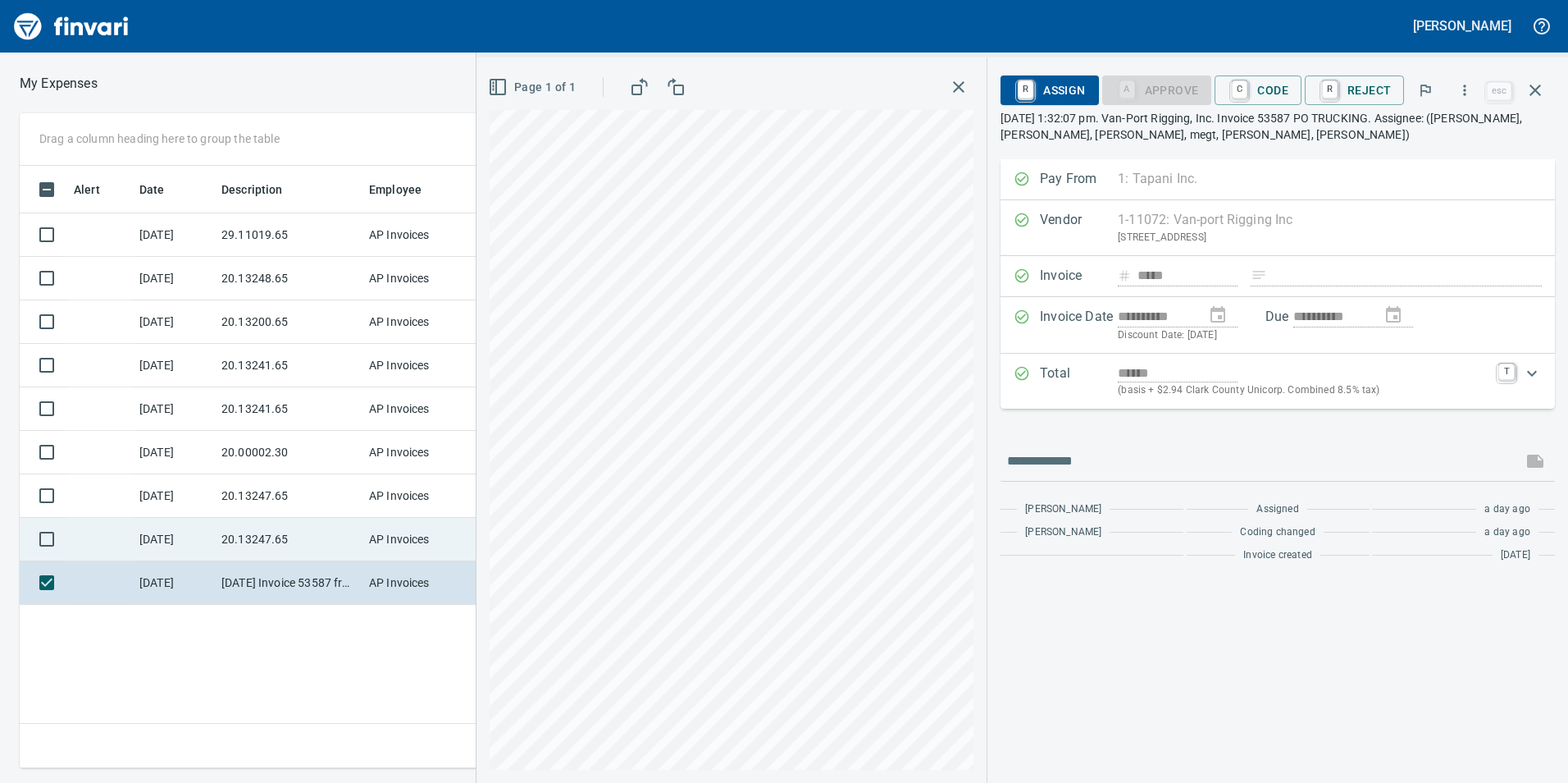
click at [234, 544] on td "20.13247.65" at bounding box center [289, 539] width 148 height 43
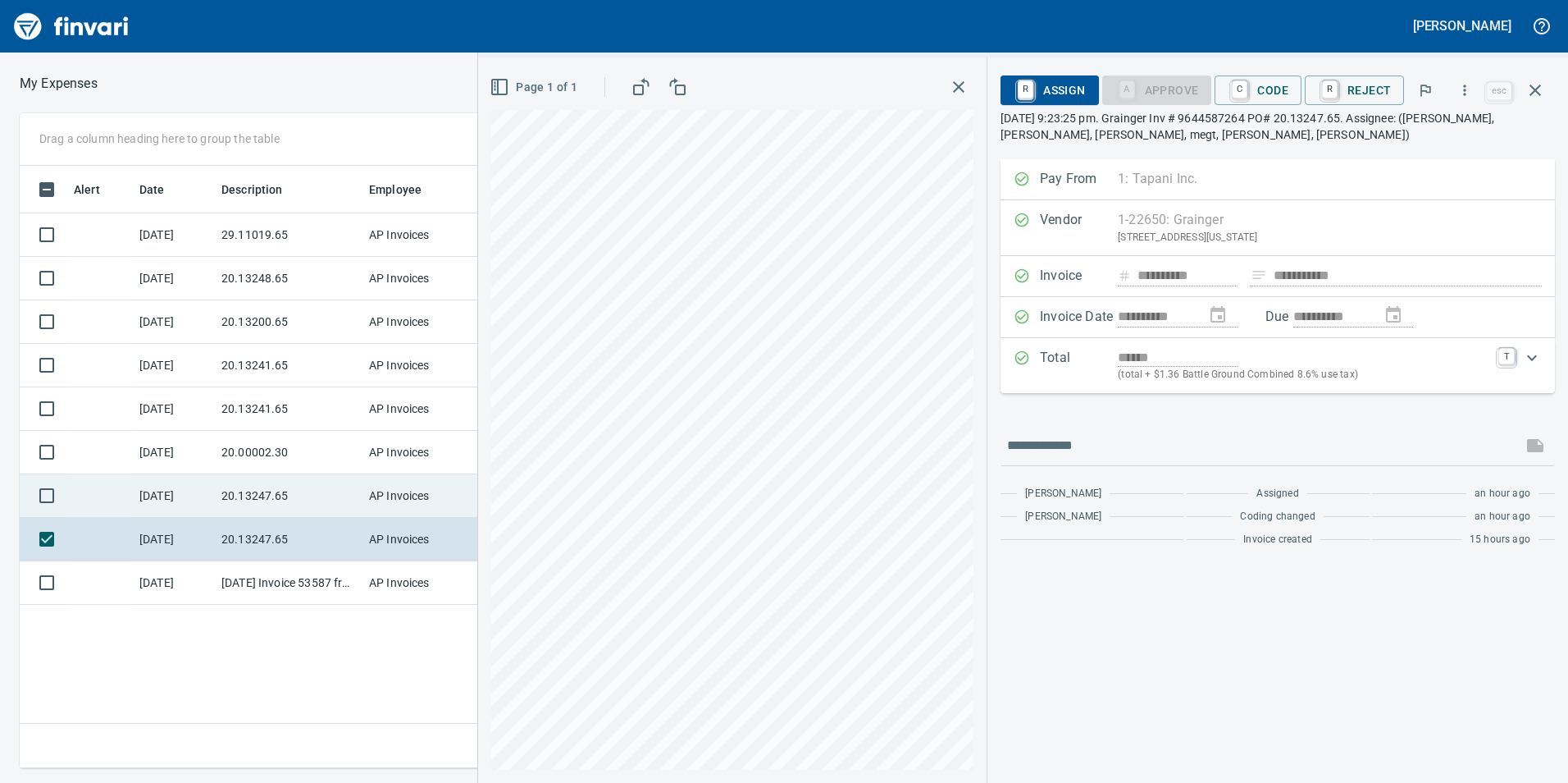
click at [248, 485] on td "20.13247.65" at bounding box center [289, 496] width 148 height 43
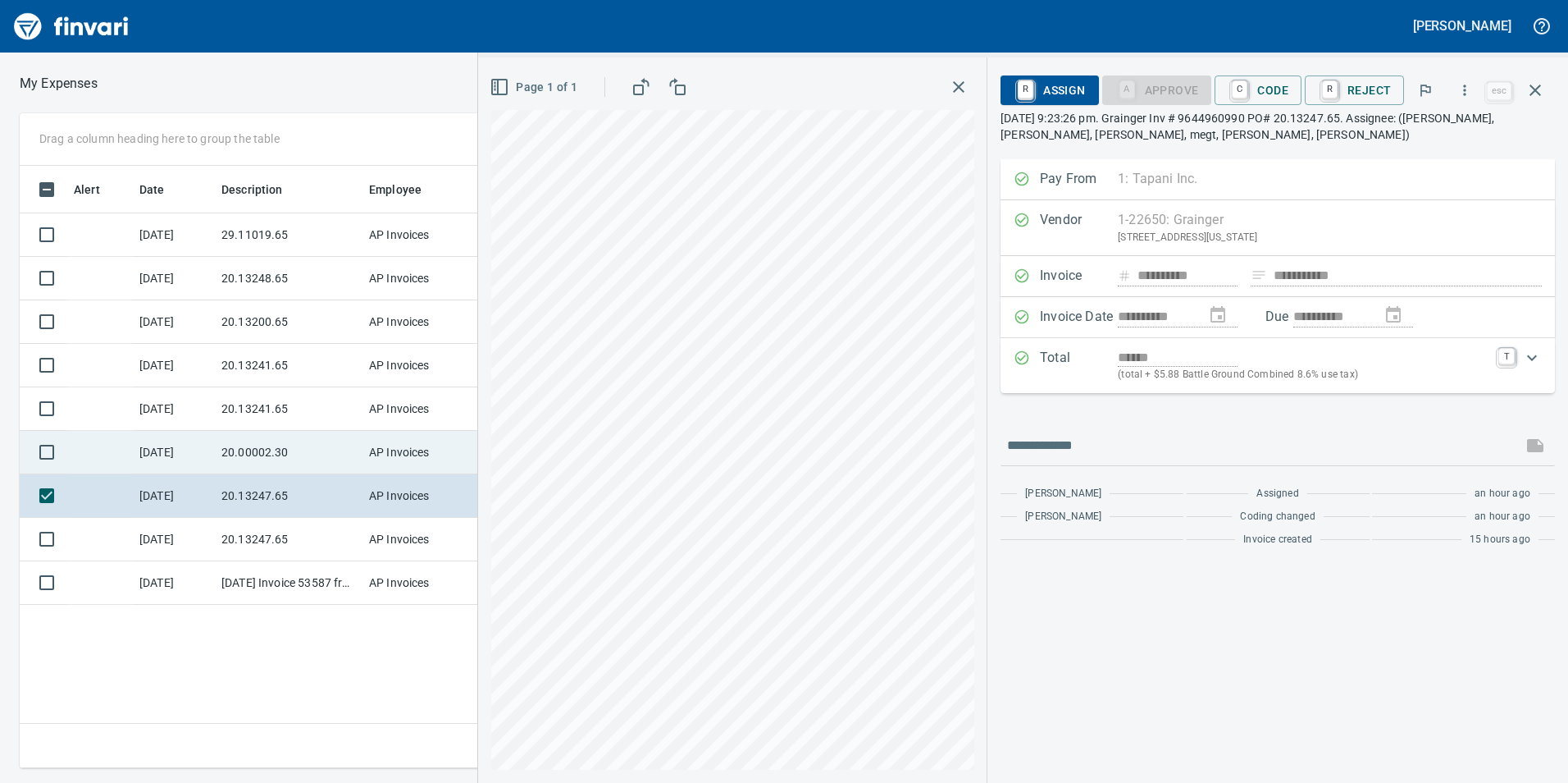
click at [251, 450] on td "20.00002.30" at bounding box center [289, 453] width 148 height 43
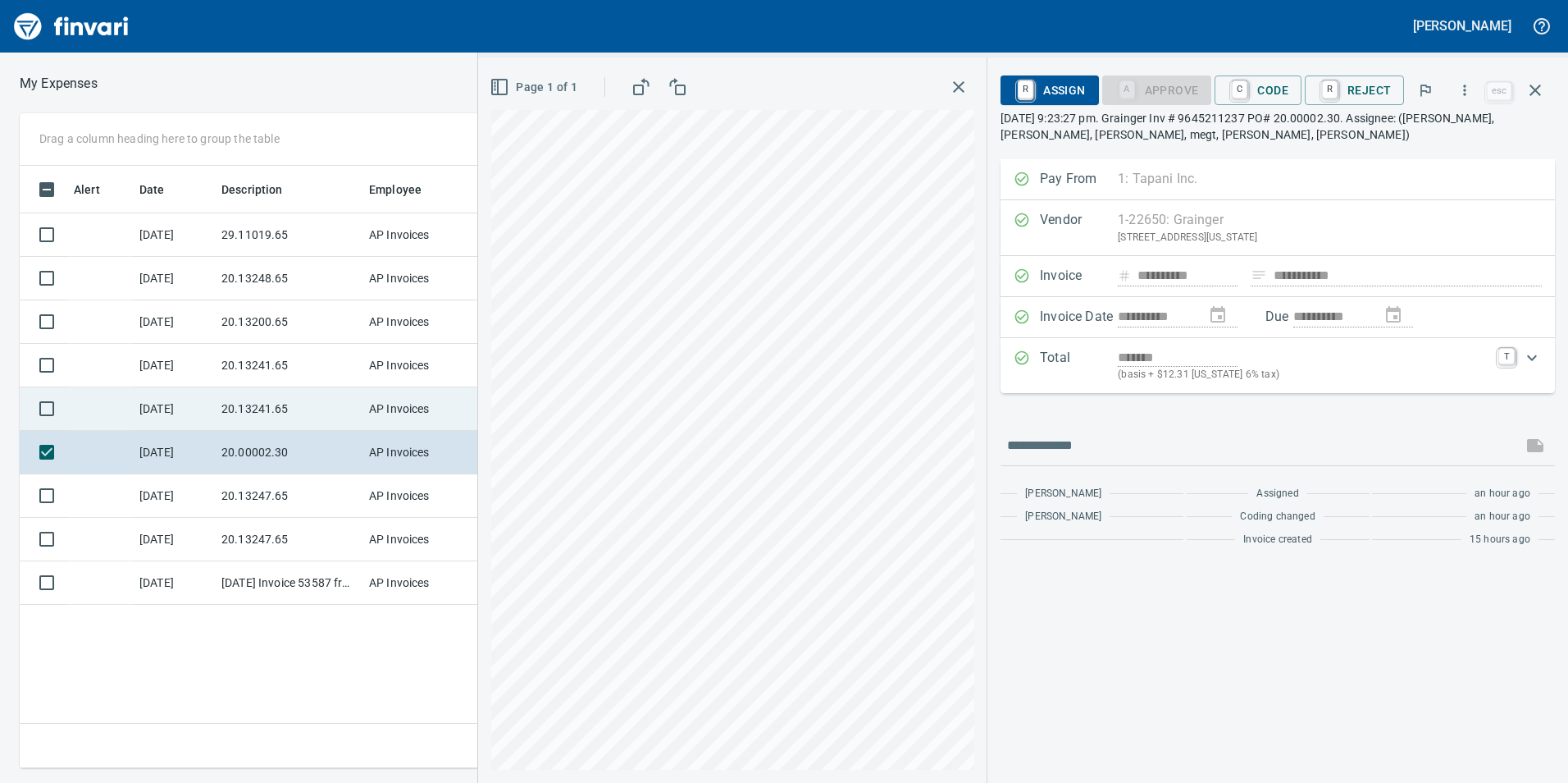
click at [237, 417] on td "20.13241.65" at bounding box center [289, 408] width 148 height 43
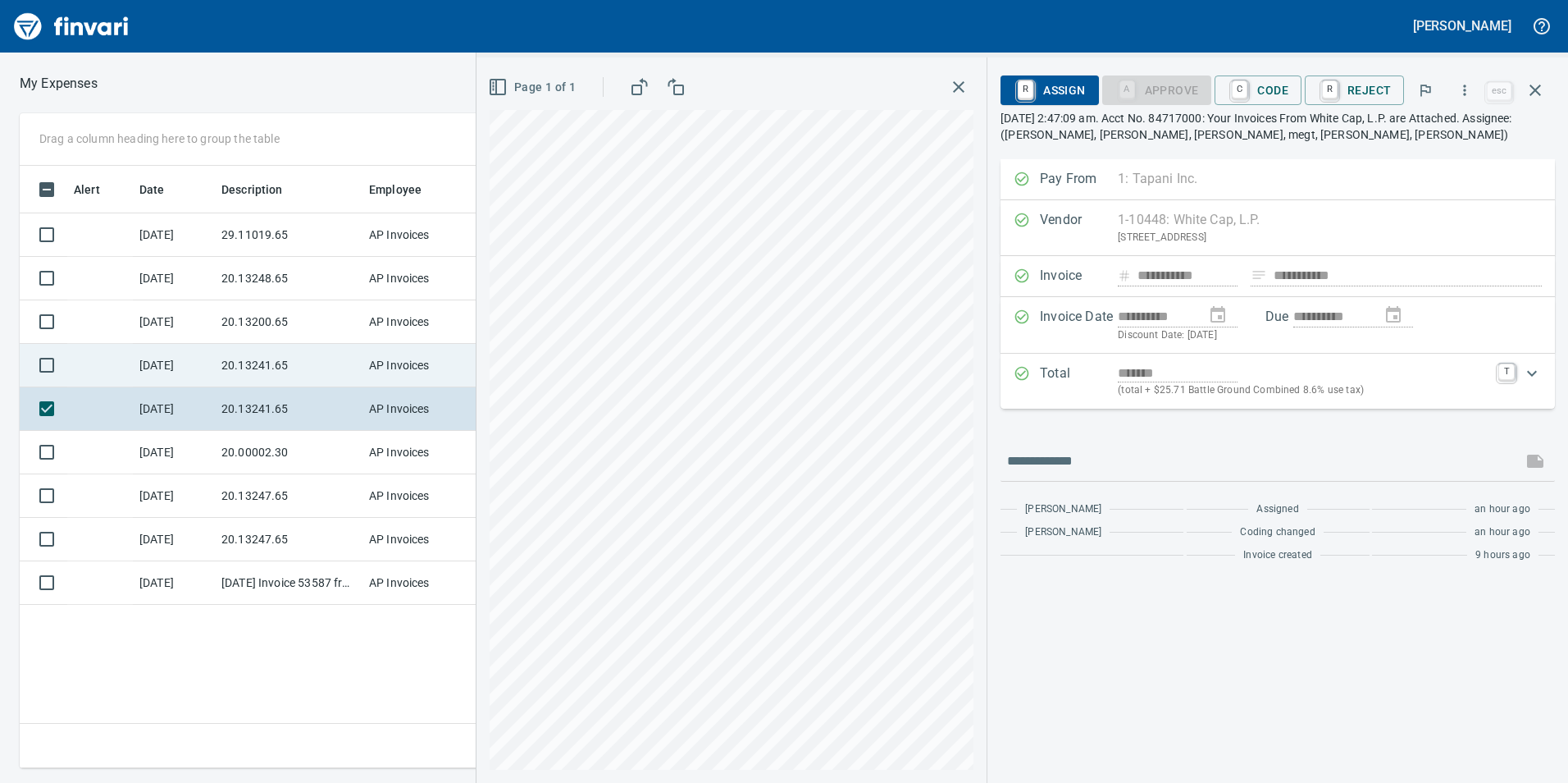
click at [261, 367] on td "20.13241.65" at bounding box center [289, 365] width 148 height 43
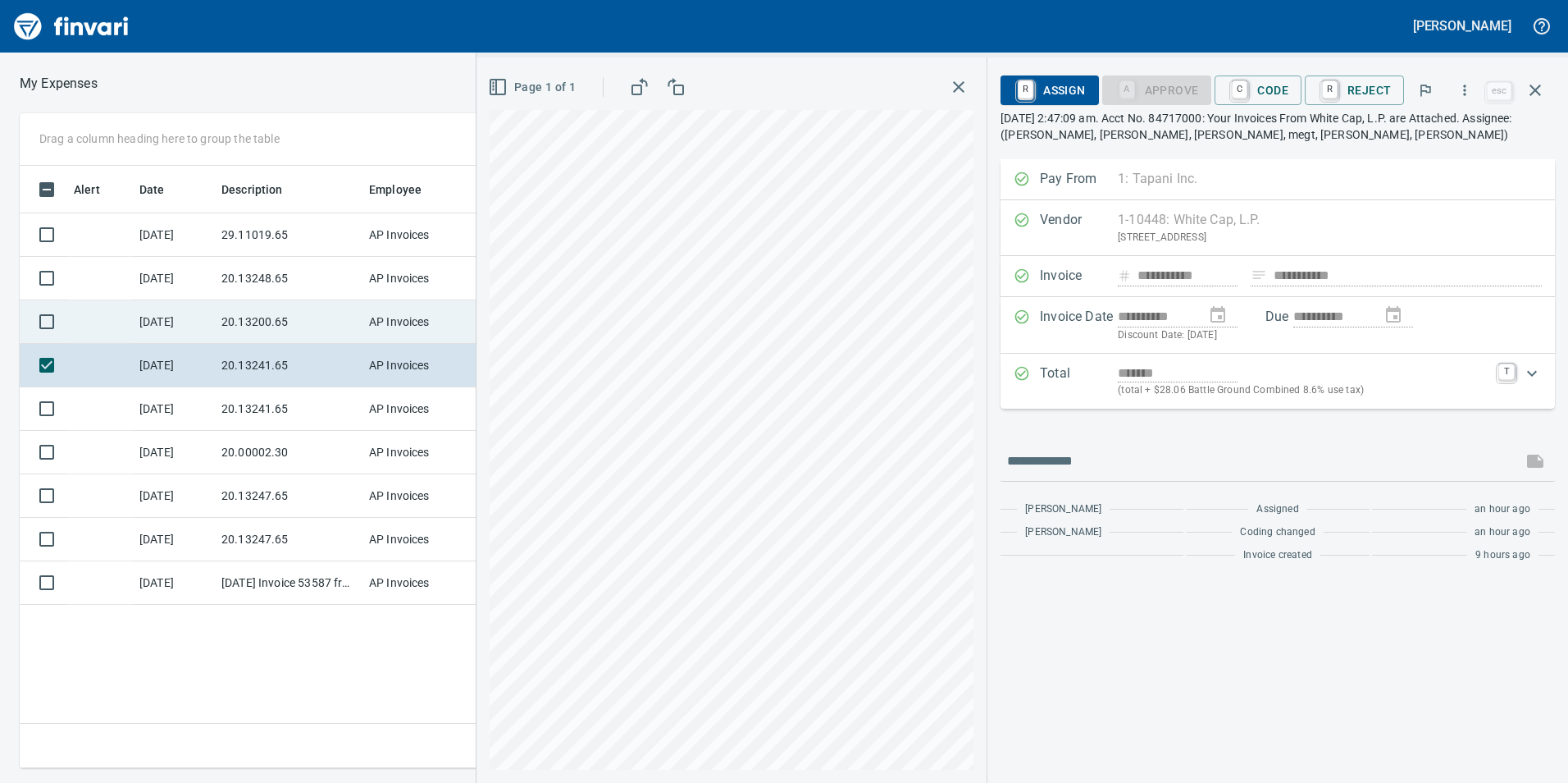
click at [266, 305] on td "20.13200.65" at bounding box center [289, 322] width 148 height 43
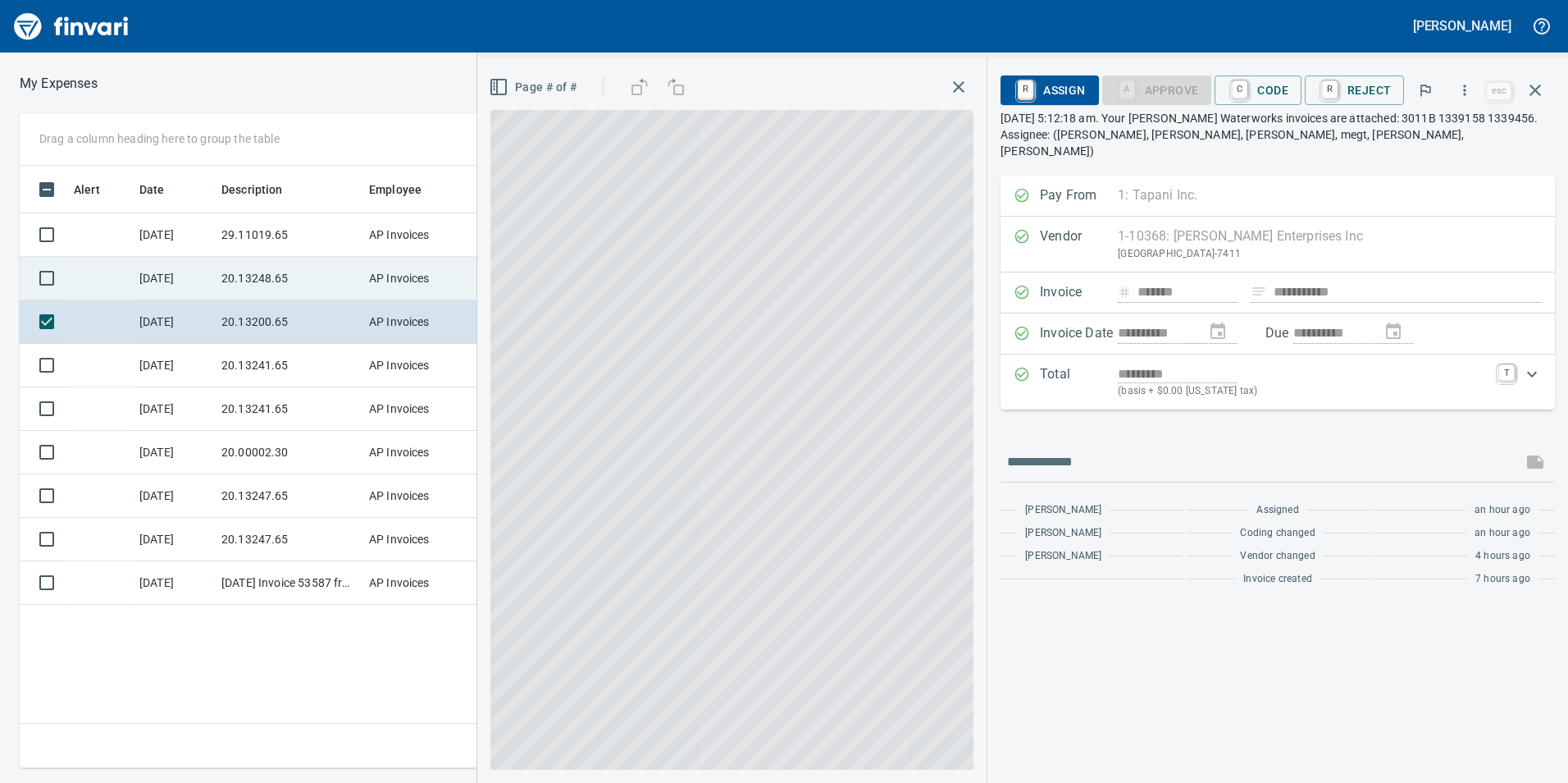
click at [268, 288] on td "20.13248.65" at bounding box center [289, 278] width 148 height 43
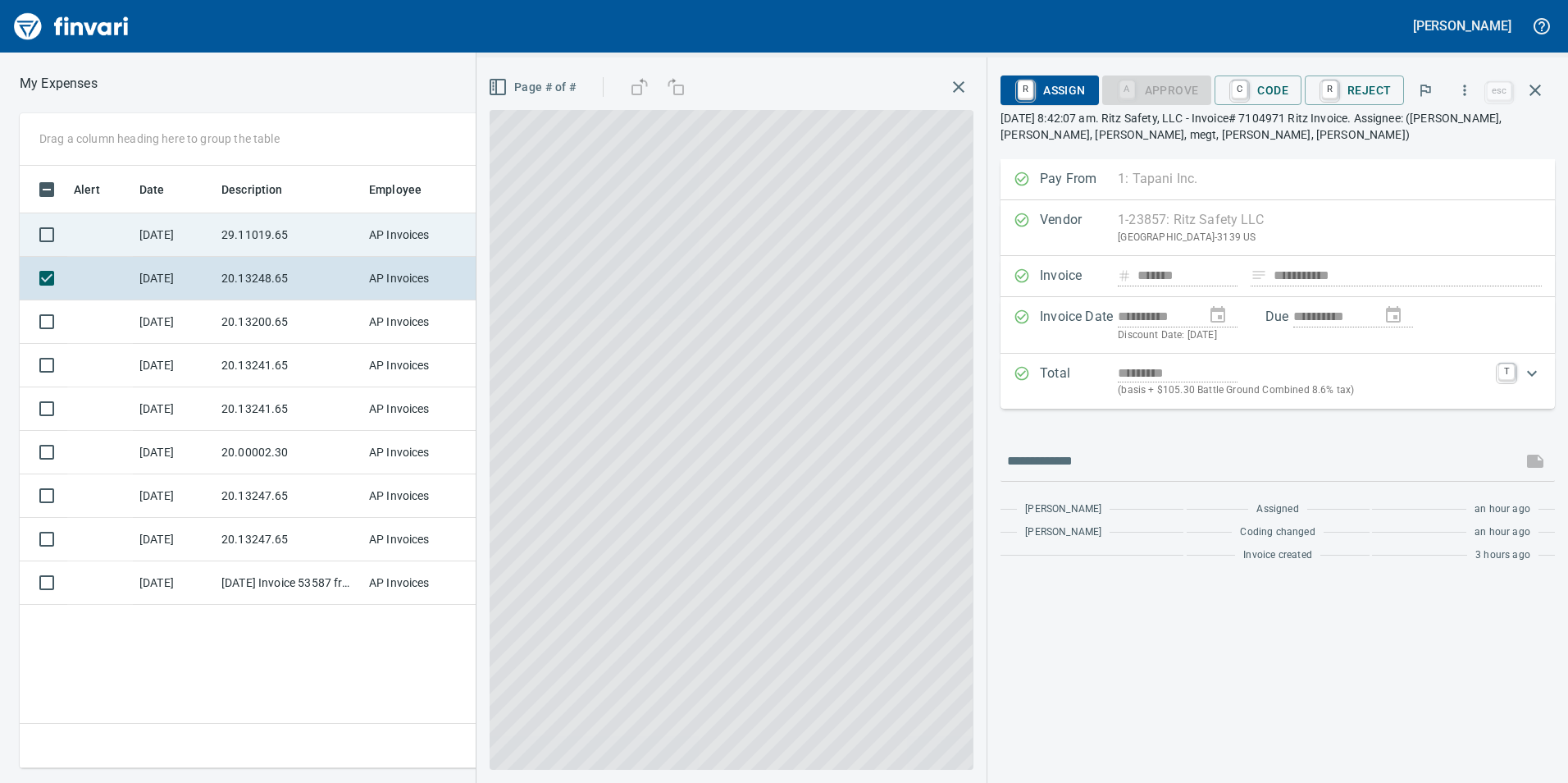
click at [284, 219] on td "29.11019.65" at bounding box center [289, 234] width 148 height 43
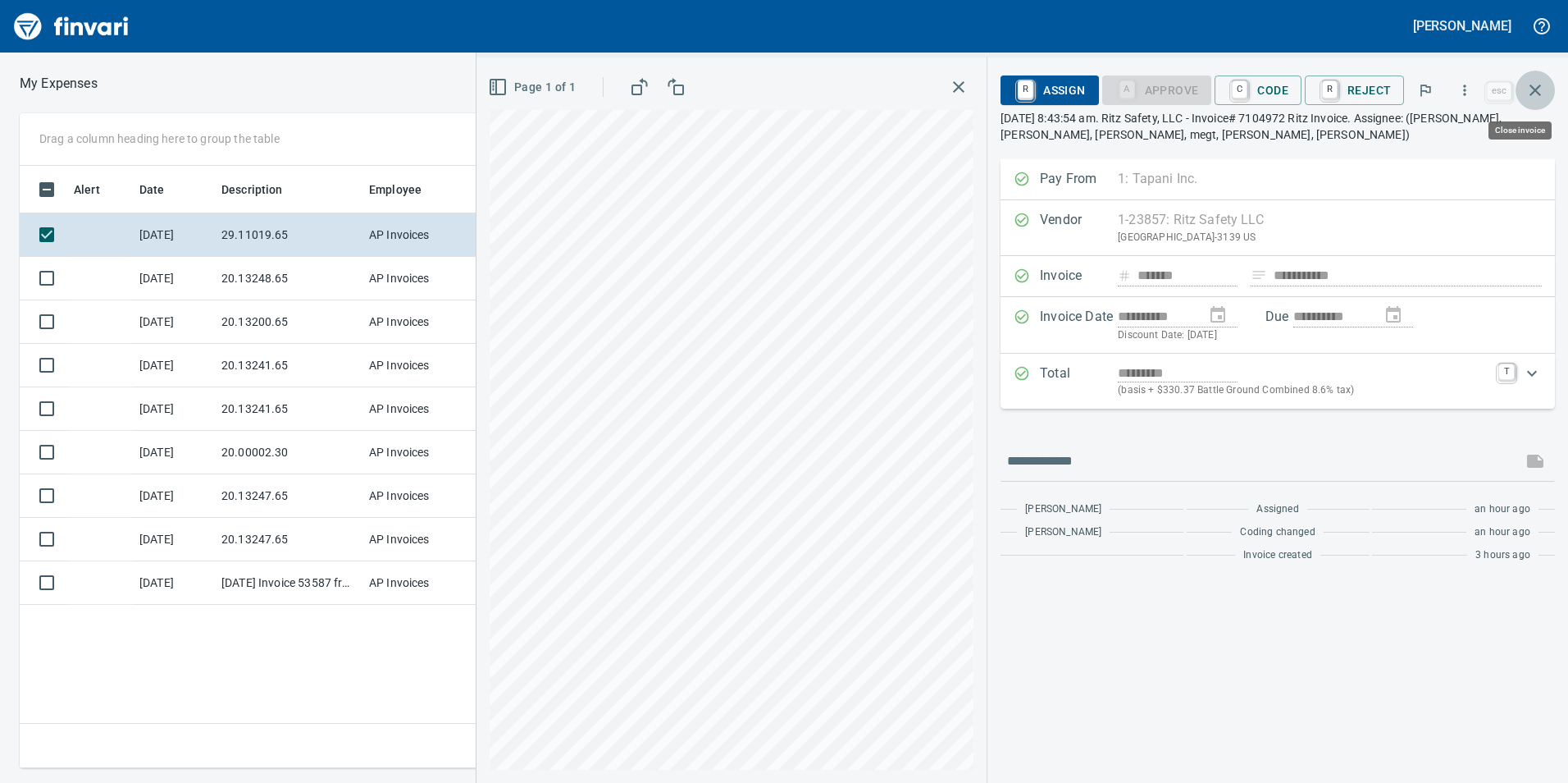
click at [1546, 86] on button "button" at bounding box center [1535, 89] width 39 height 39
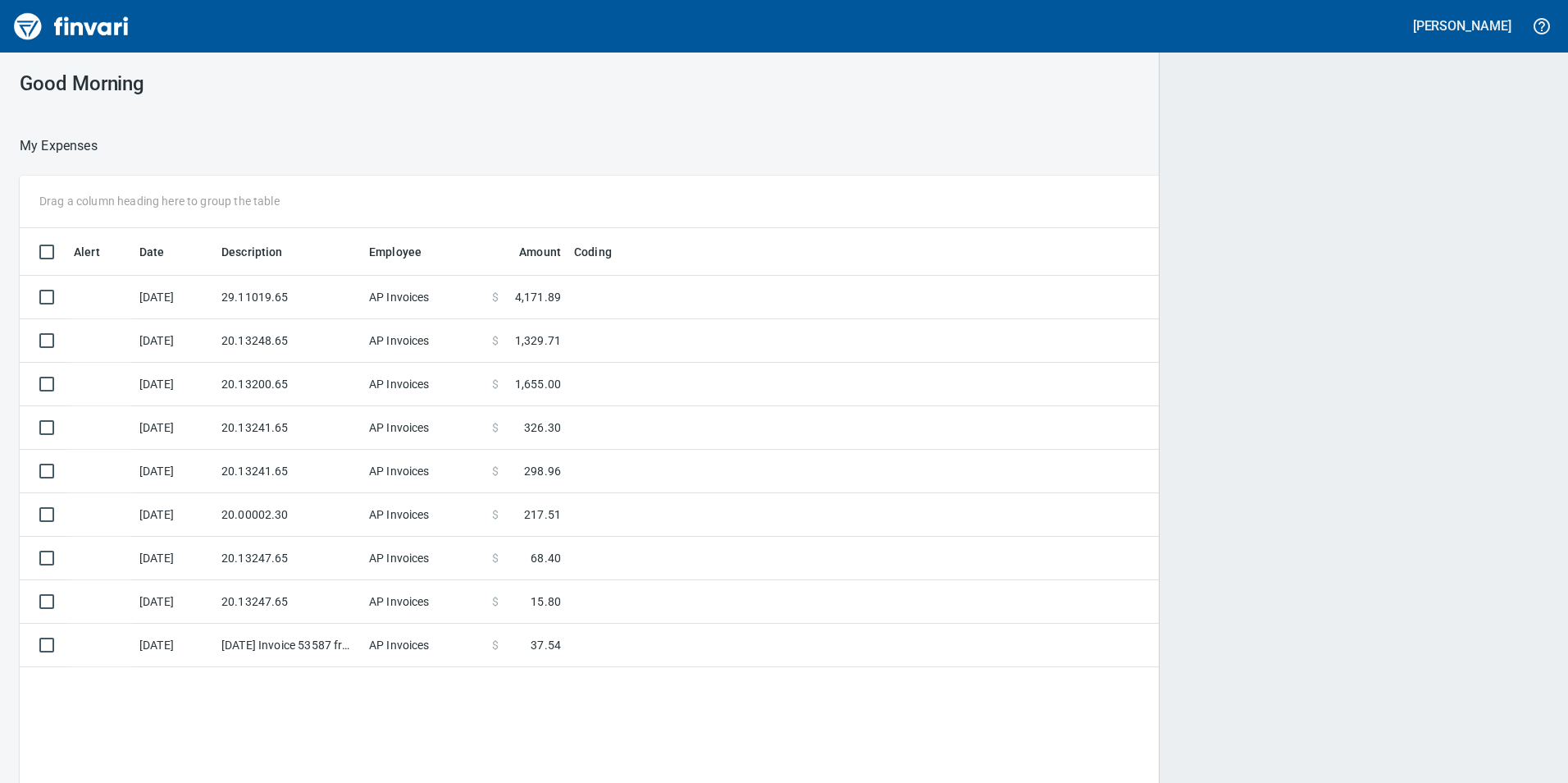
scroll to position [590, 1501]
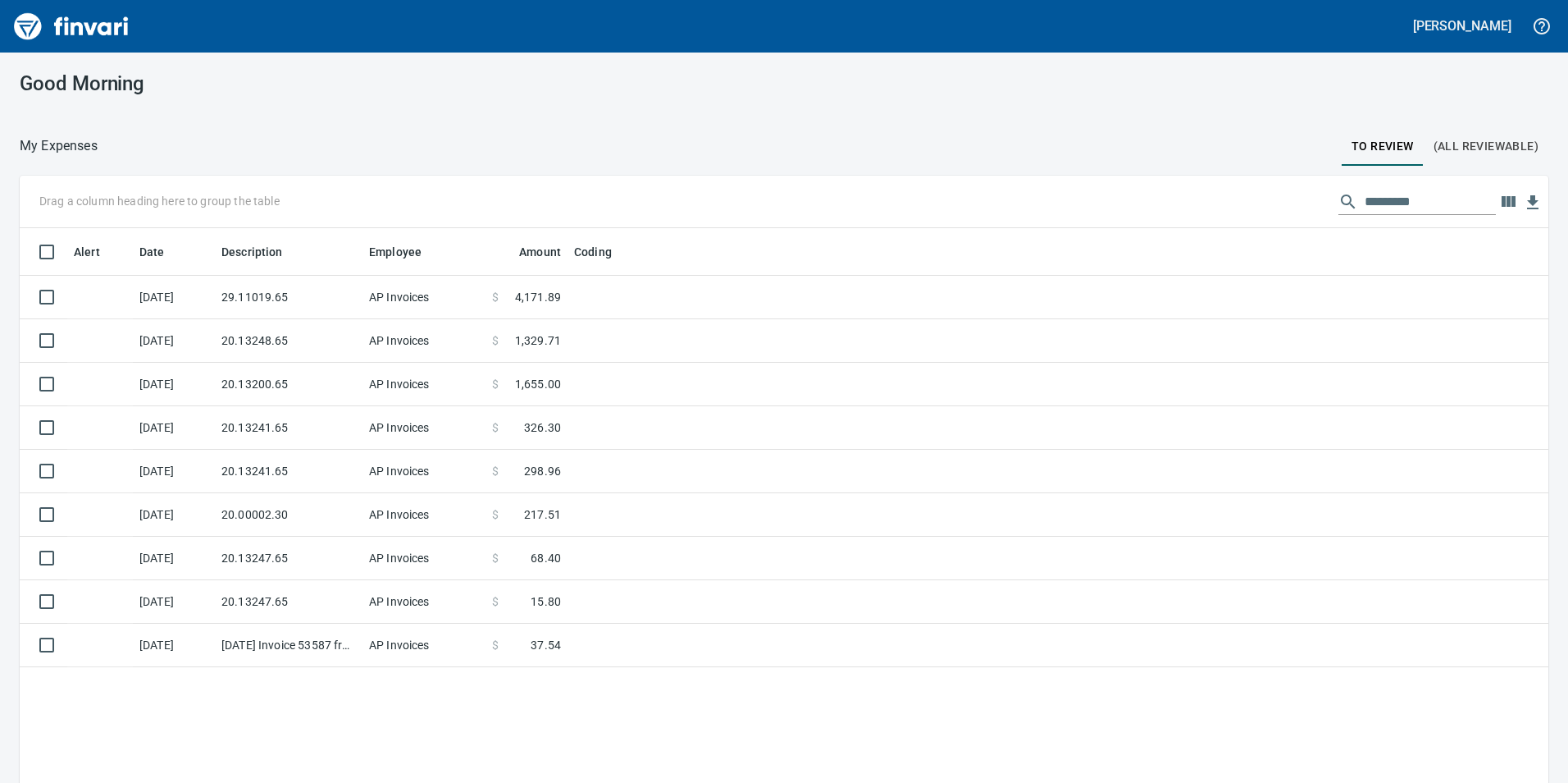
click at [1485, 140] on span "(All Reviewable)" at bounding box center [1485, 146] width 105 height 20
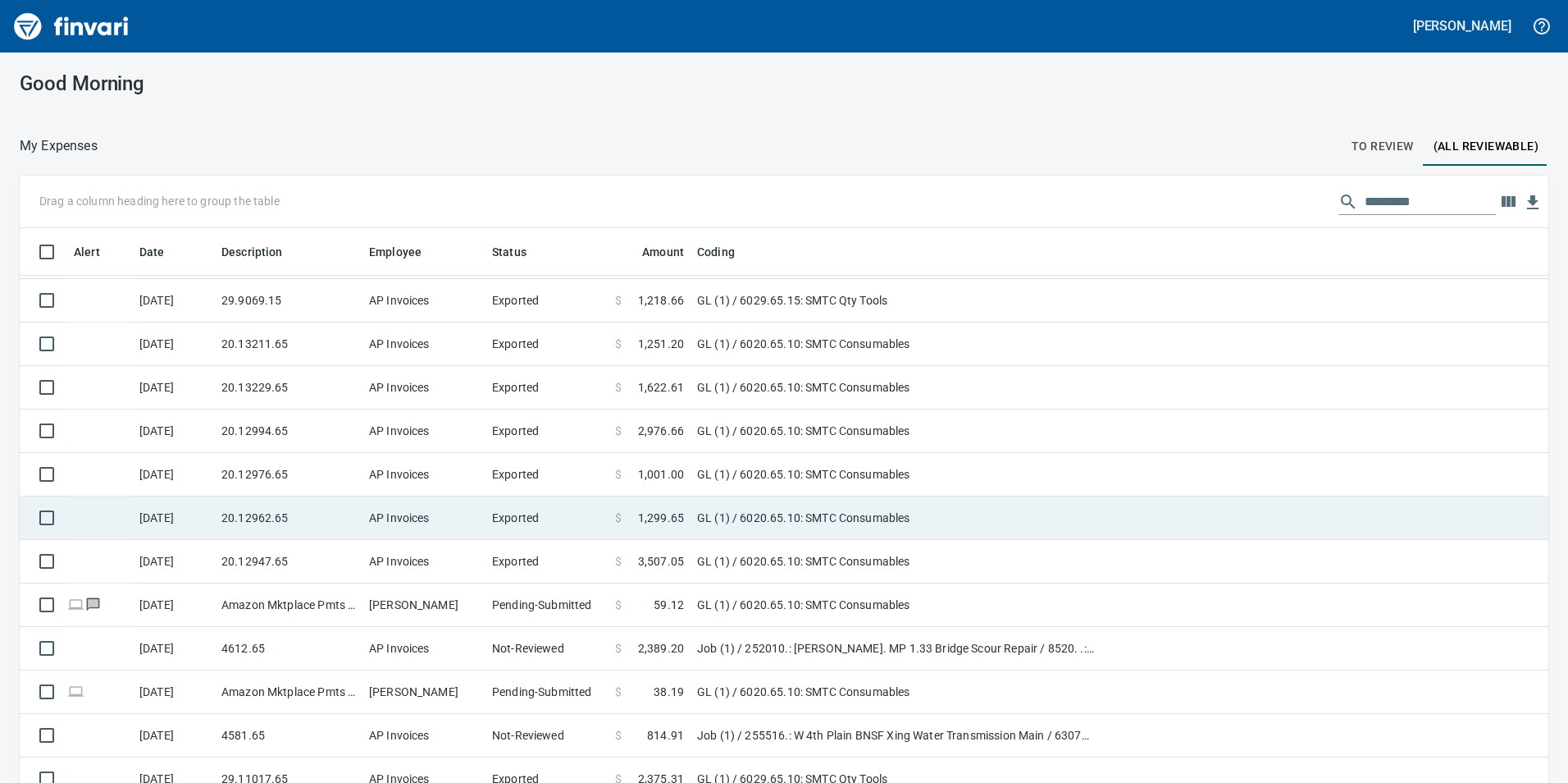
scroll to position [739, 0]
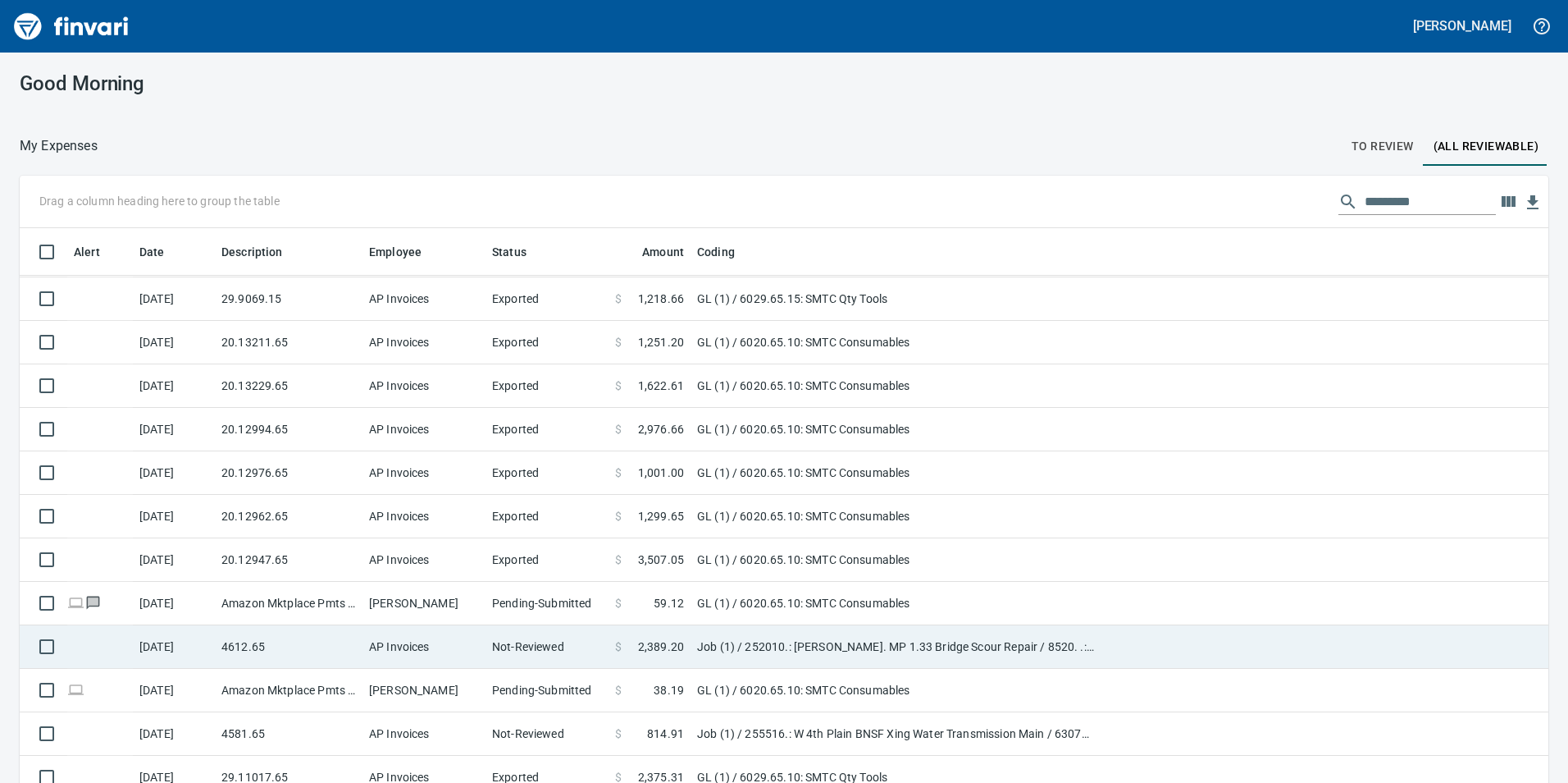
click at [213, 651] on td "[DATE]" at bounding box center [173, 647] width 82 height 43
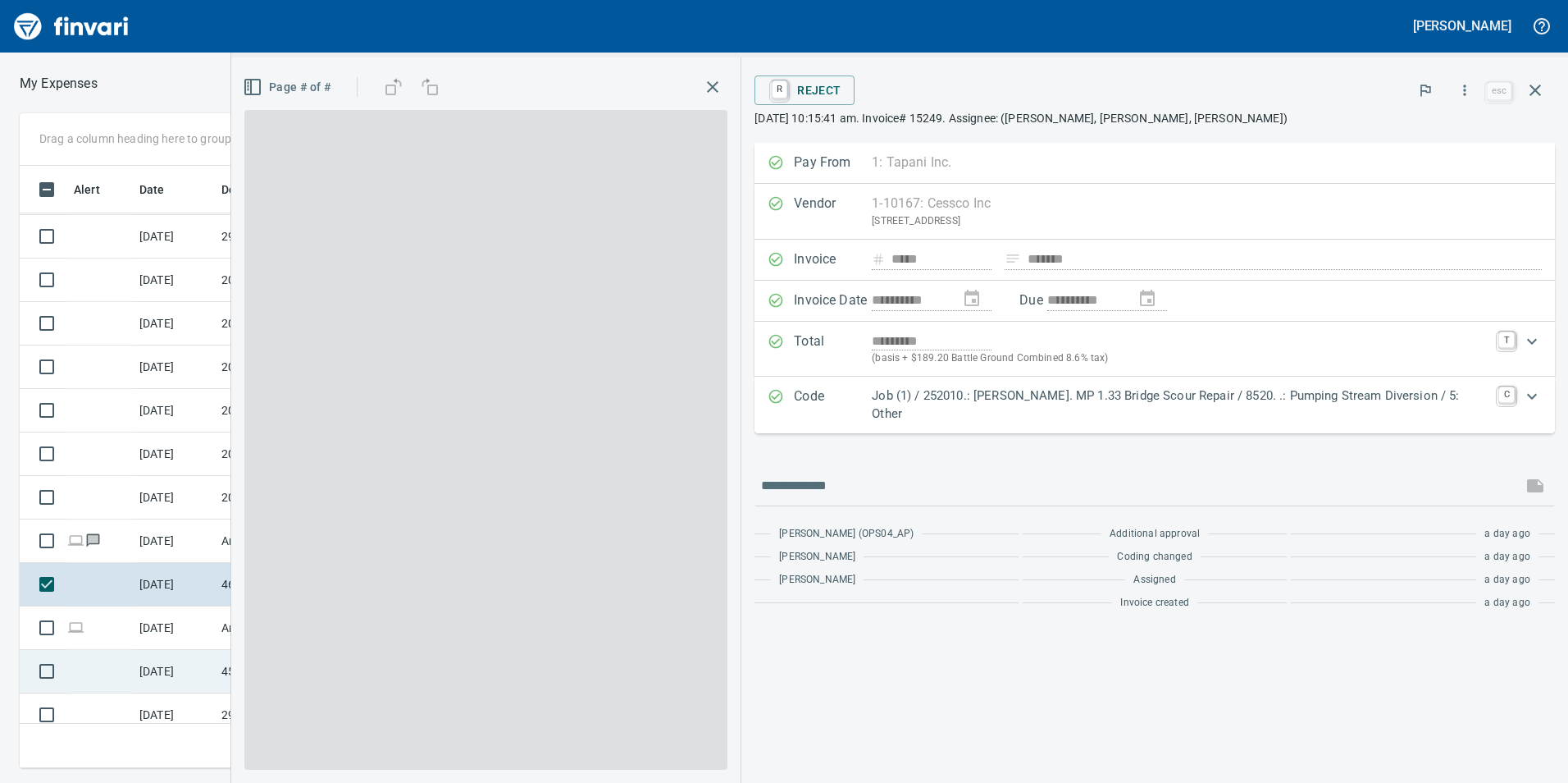
scroll to position [590, 1095]
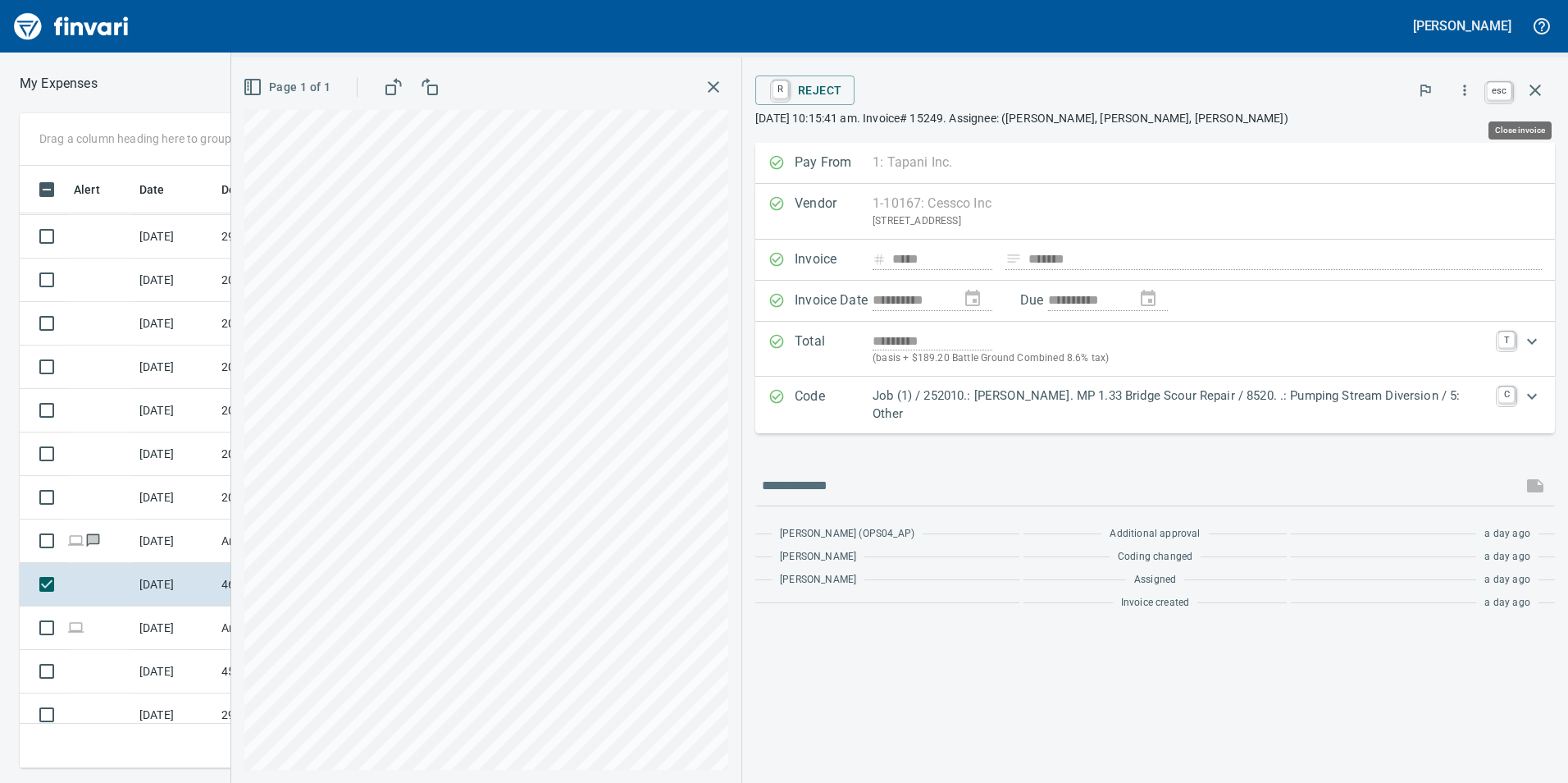
click at [1537, 87] on icon "button" at bounding box center [1535, 90] width 12 height 12
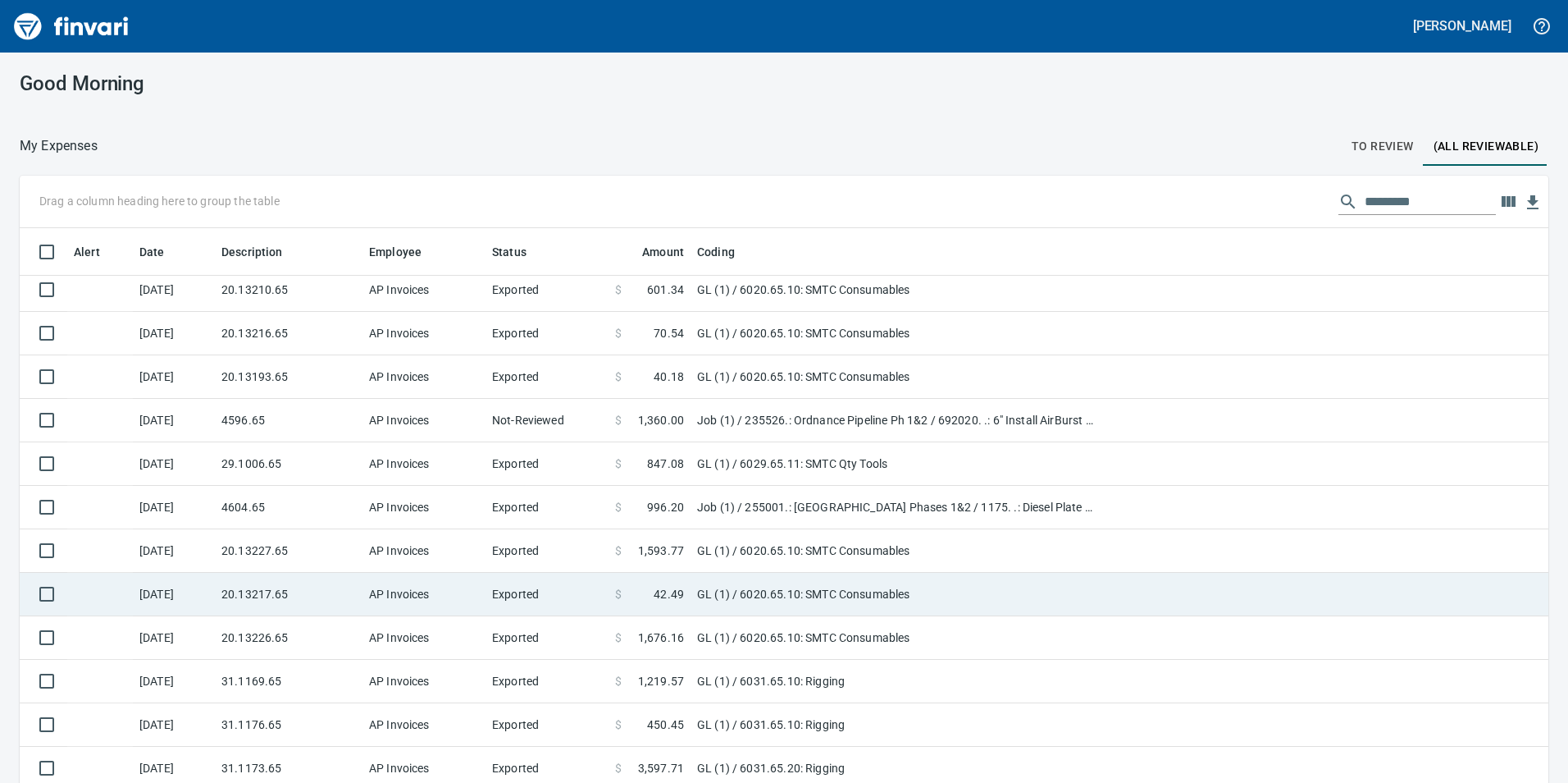
scroll to position [2134, 0]
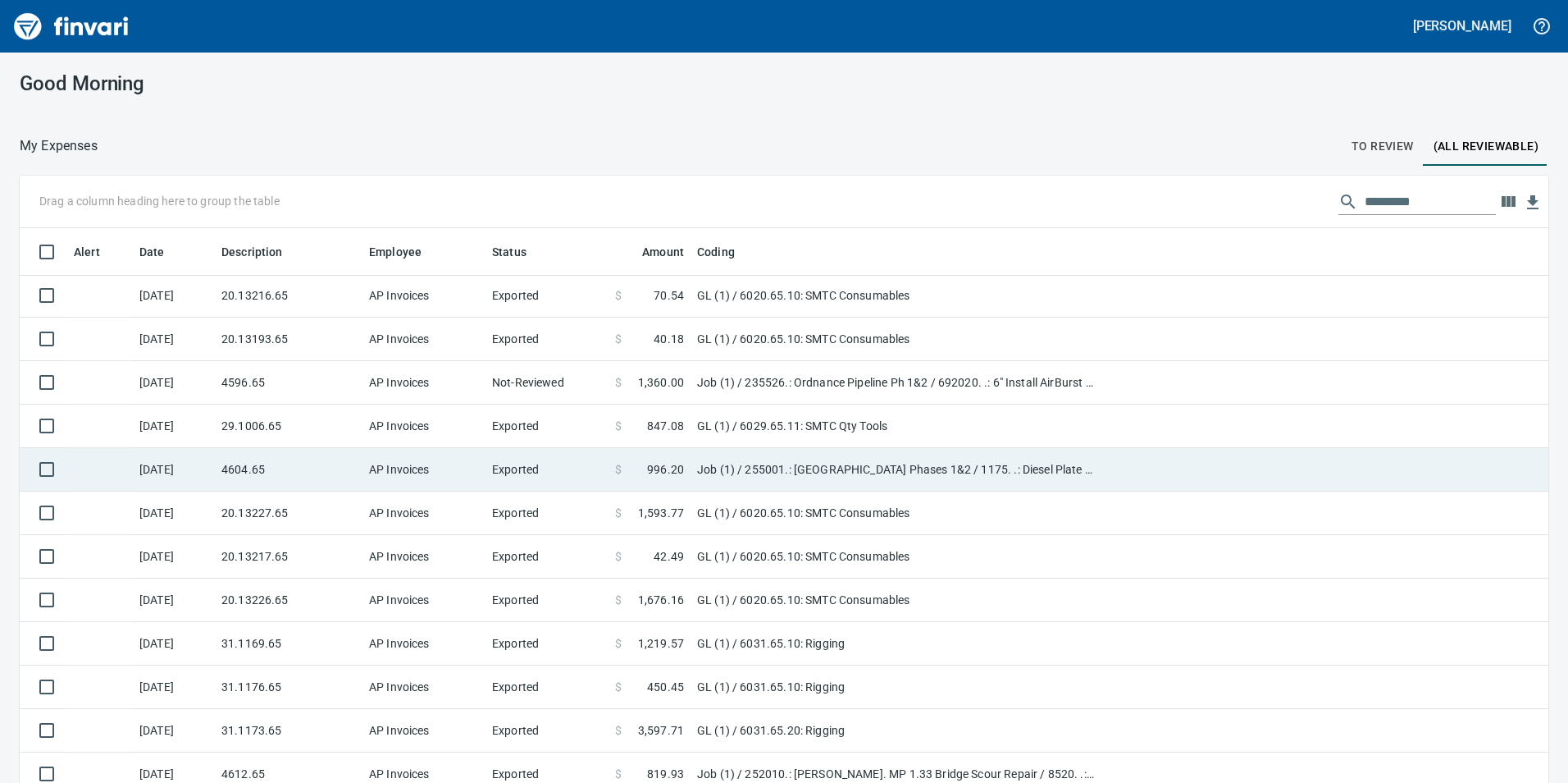
click at [539, 479] on td "Exported" at bounding box center [547, 469] width 123 height 43
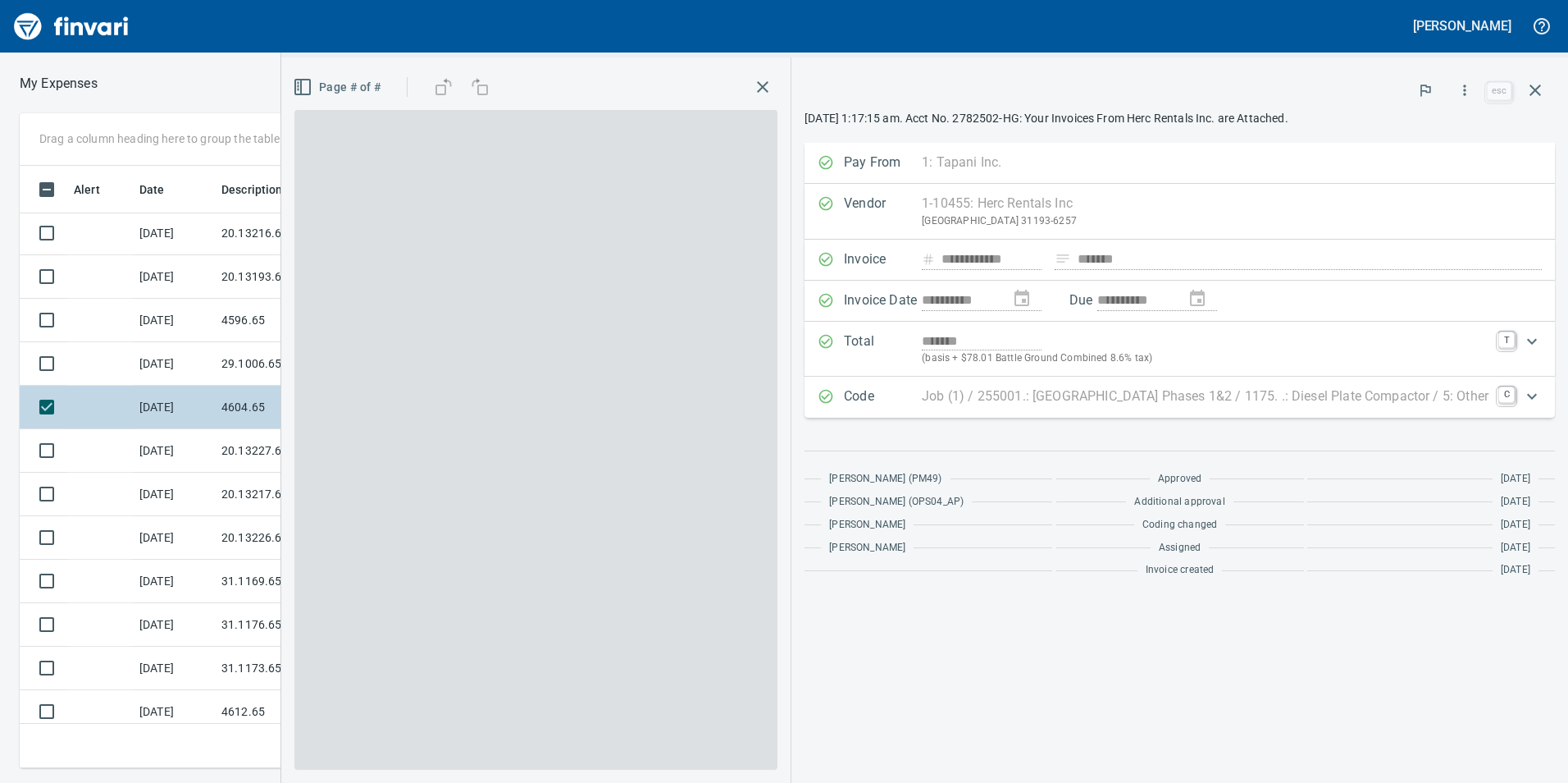
scroll to position [590, 1095]
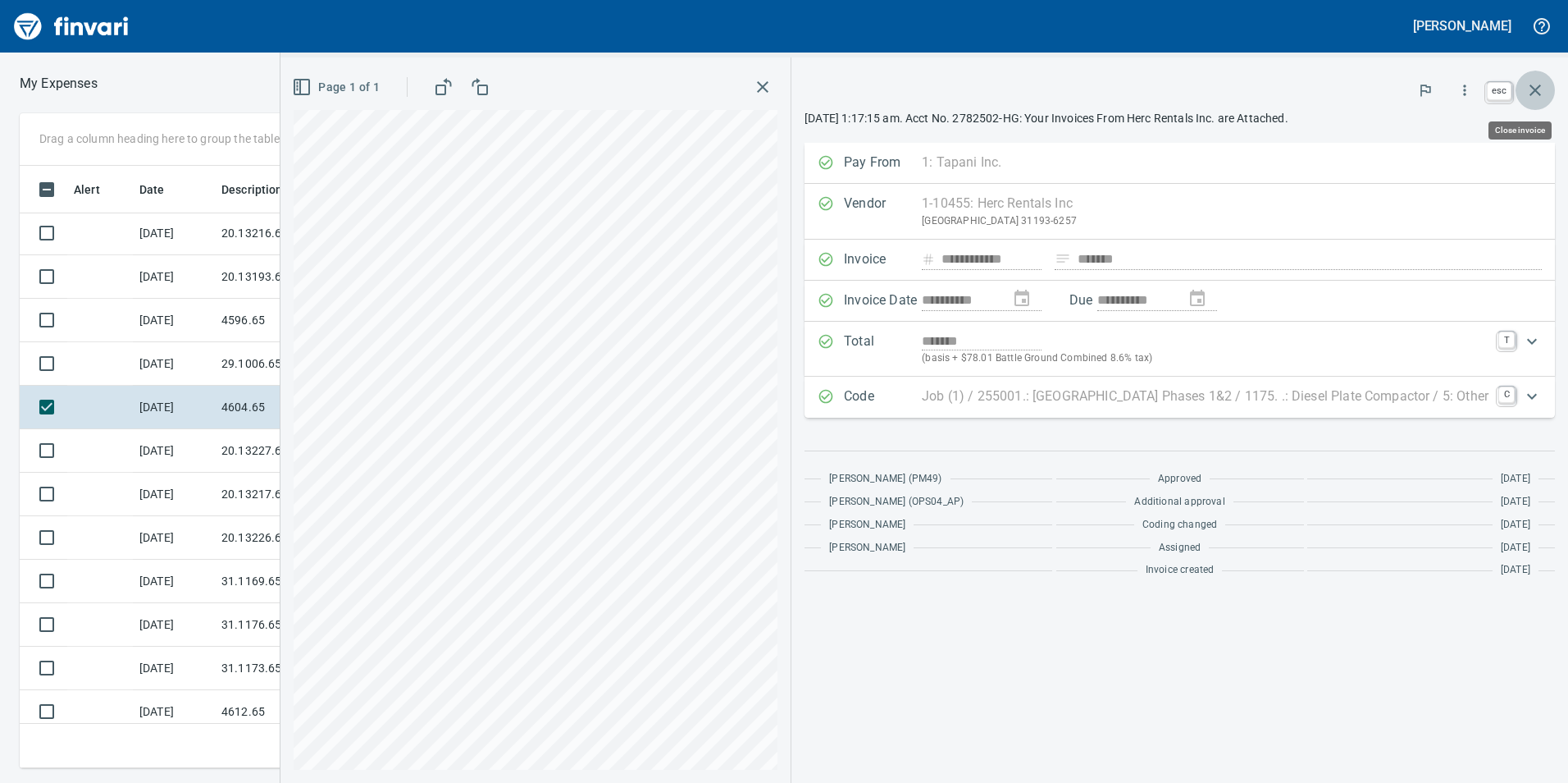
click at [1531, 91] on icon "button" at bounding box center [1535, 90] width 20 height 20
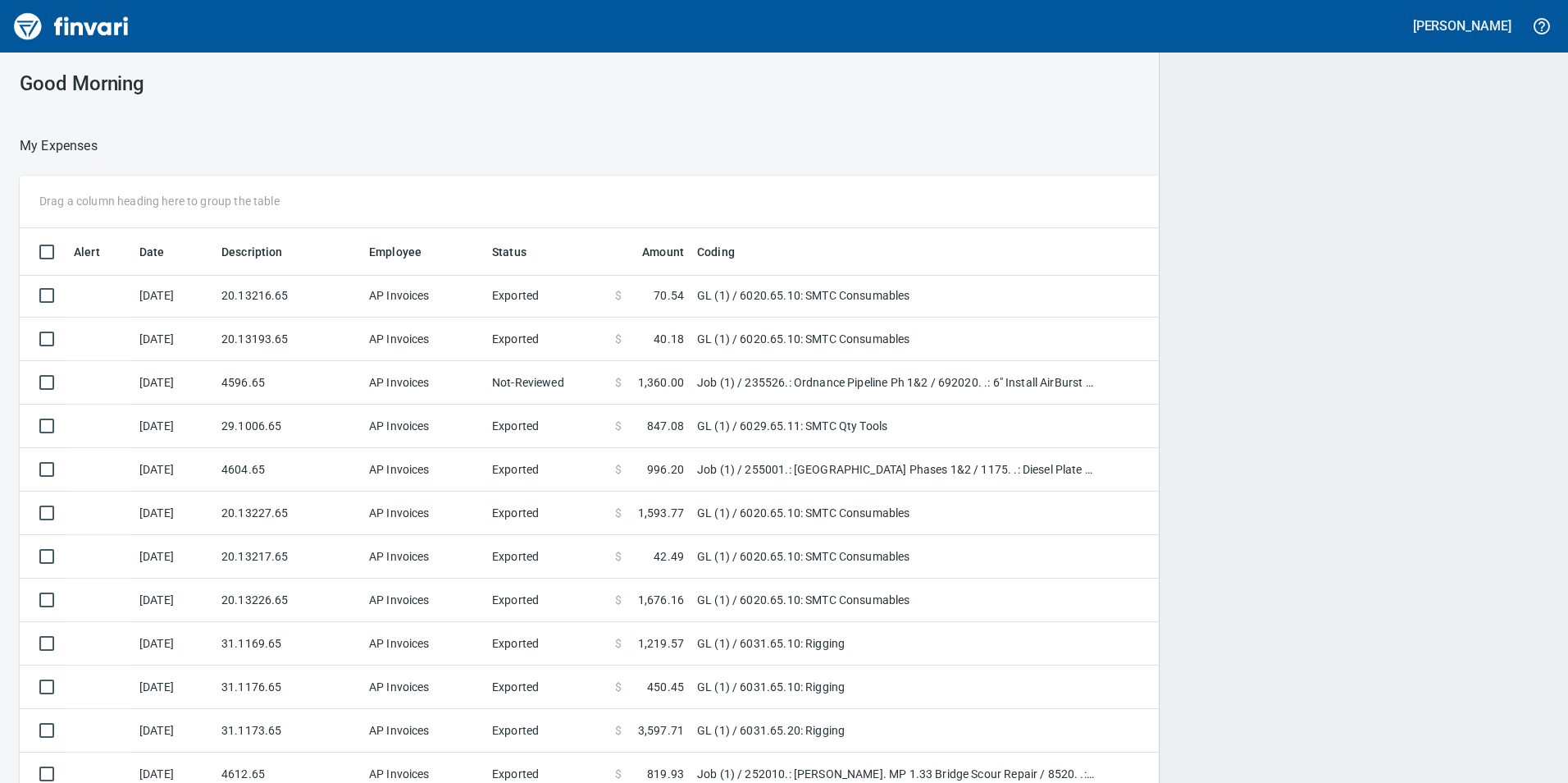
scroll to position [2, 2]
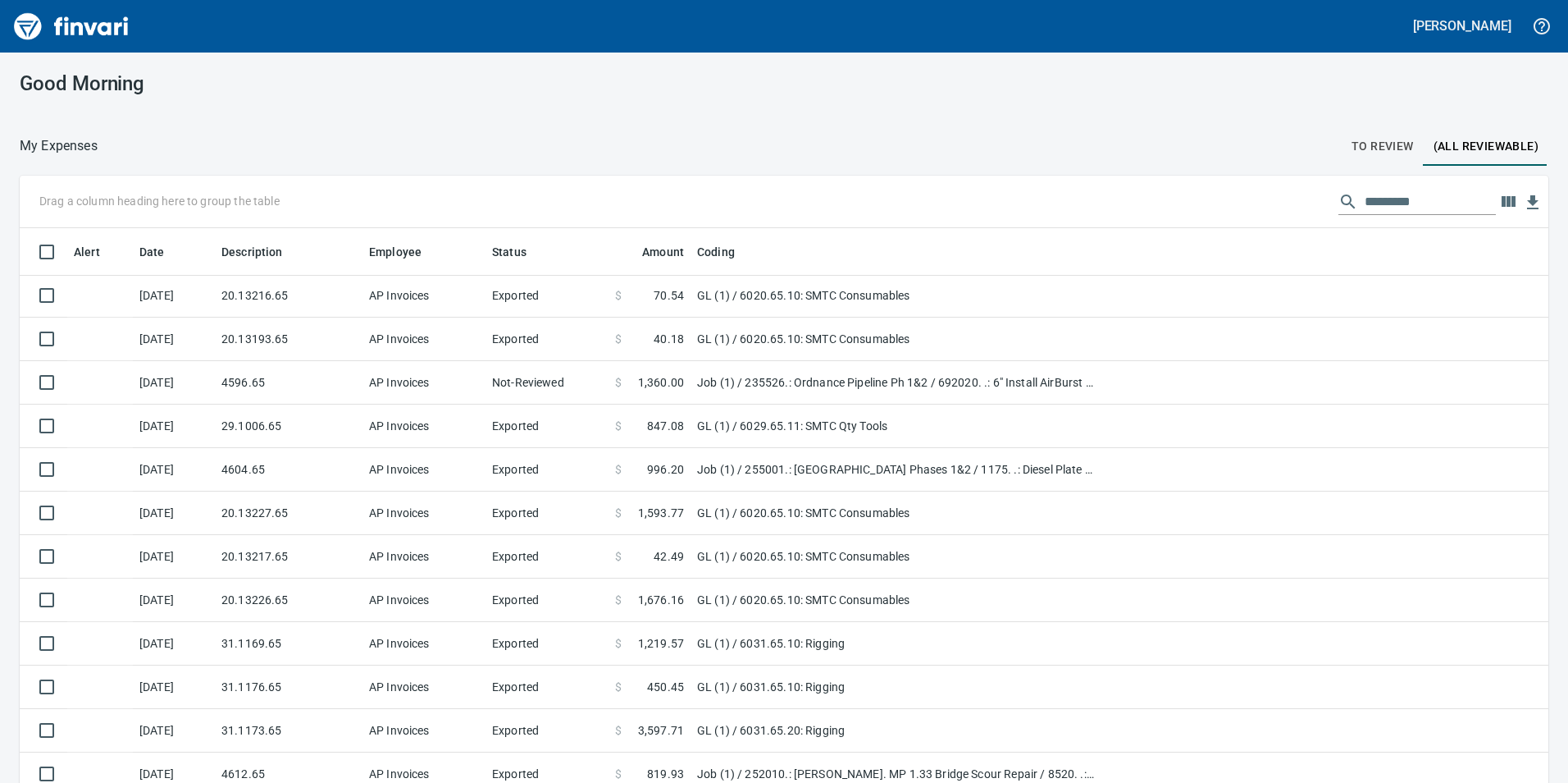
click at [1366, 149] on span "To Review" at bounding box center [1383, 146] width 62 height 20
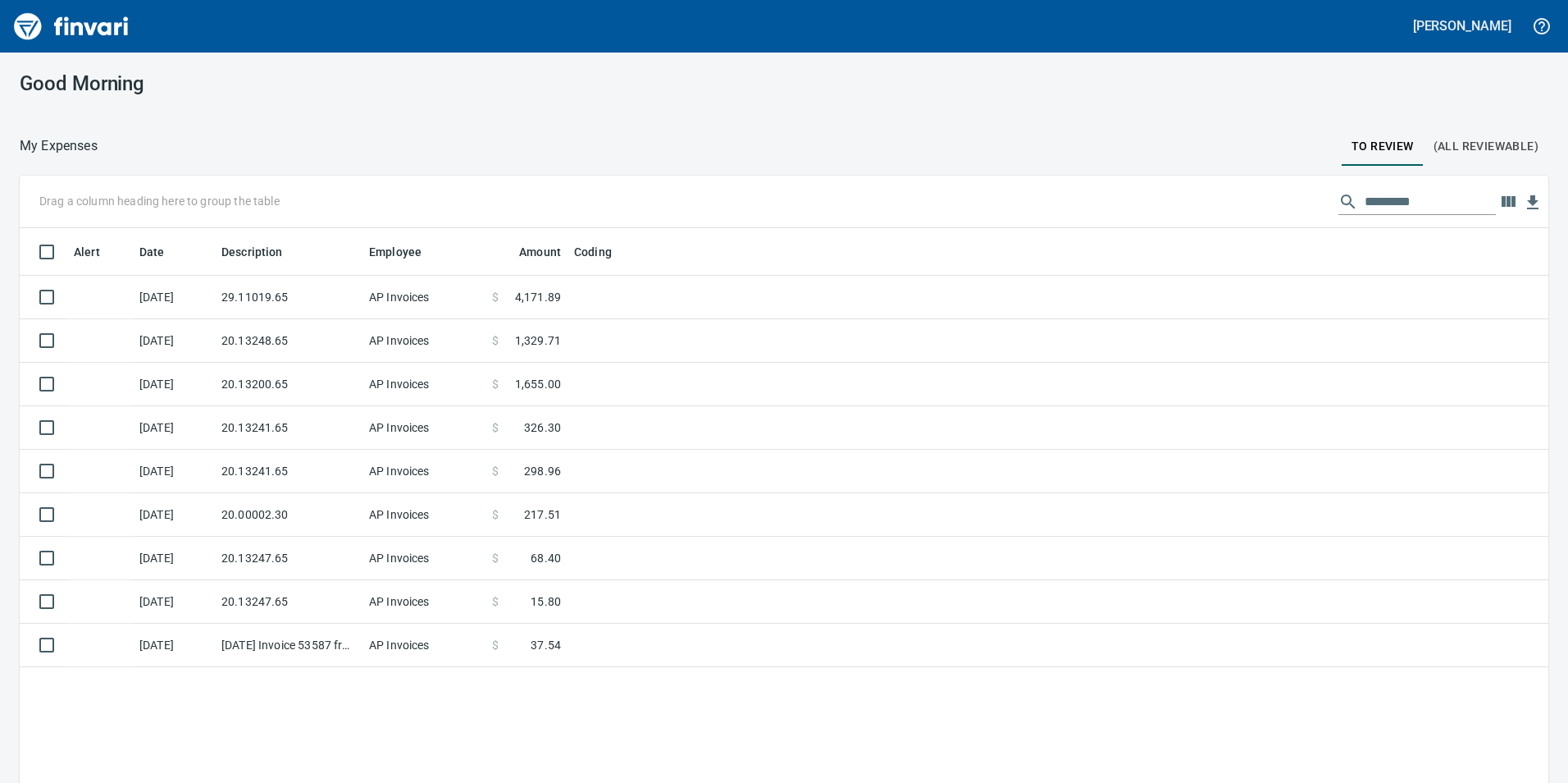
scroll to position [590, 1505]
click at [1478, 157] on button "(All Reviewable)" at bounding box center [1486, 146] width 125 height 39
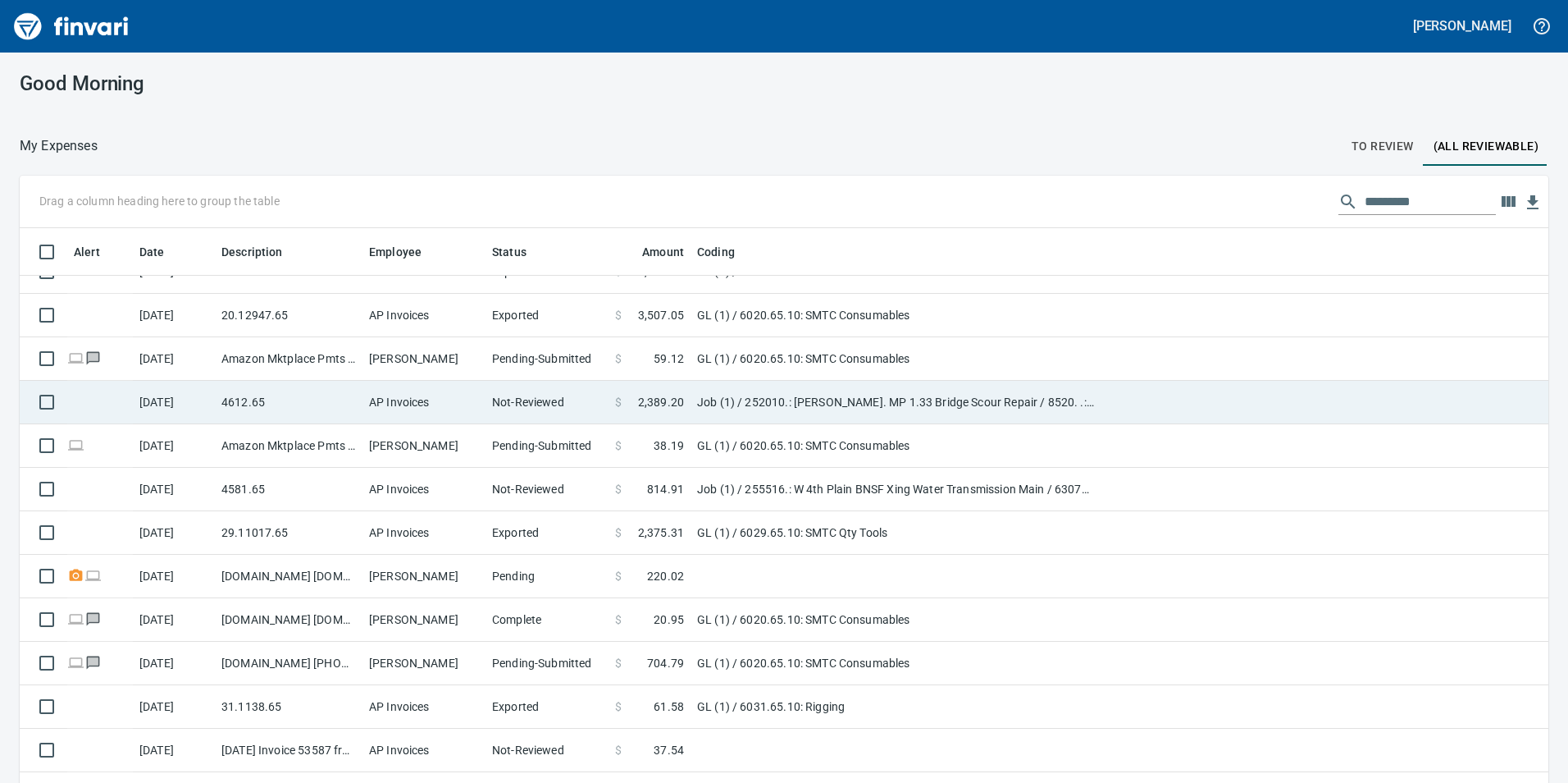
scroll to position [985, 0]
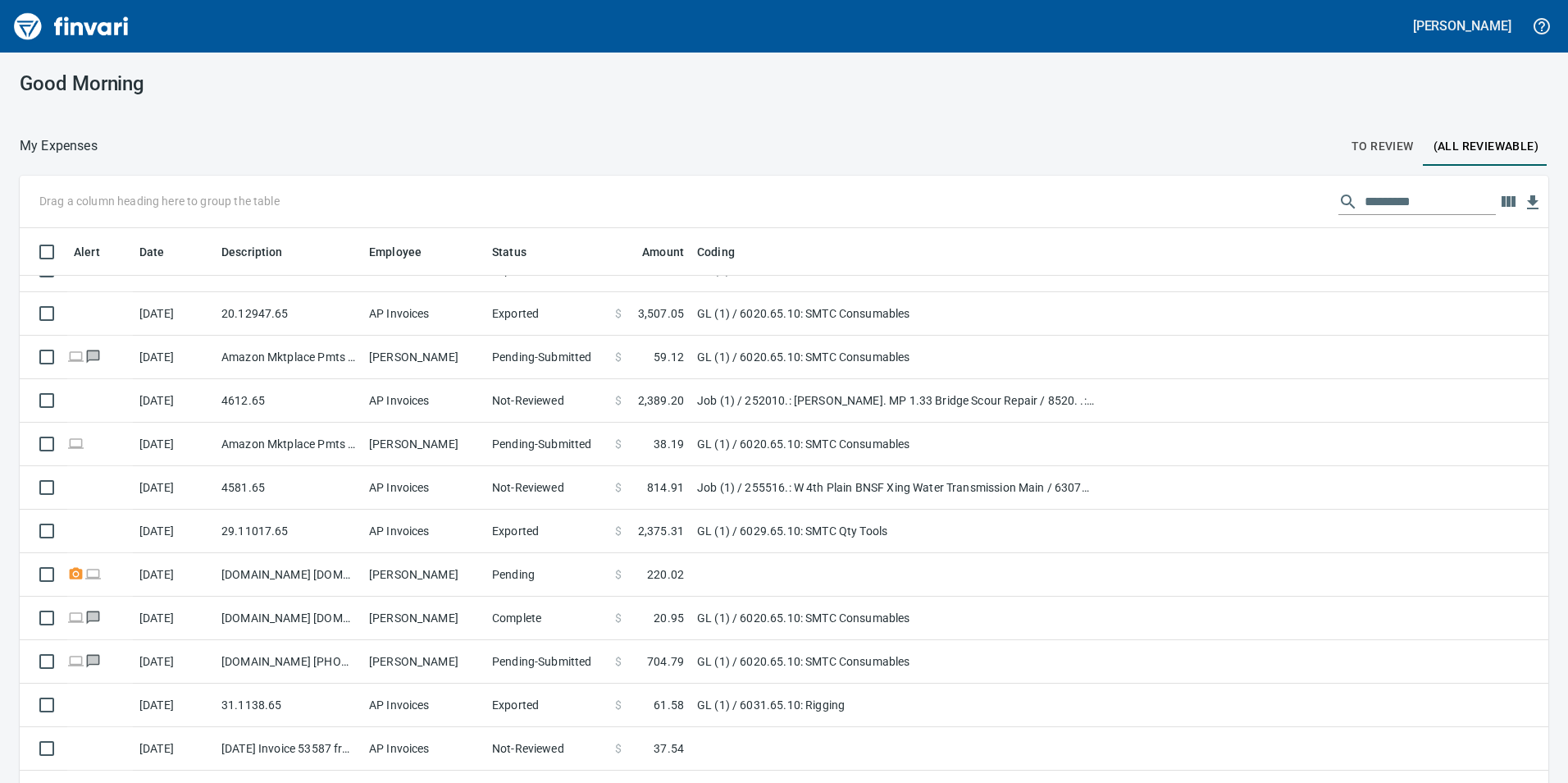
click at [1366, 121] on div "Good Morning My Expenses To Review (All Reviewable) Drag a column heading here …" at bounding box center [784, 418] width 1568 height 730
click at [1376, 151] on span "To Review" at bounding box center [1383, 146] width 62 height 20
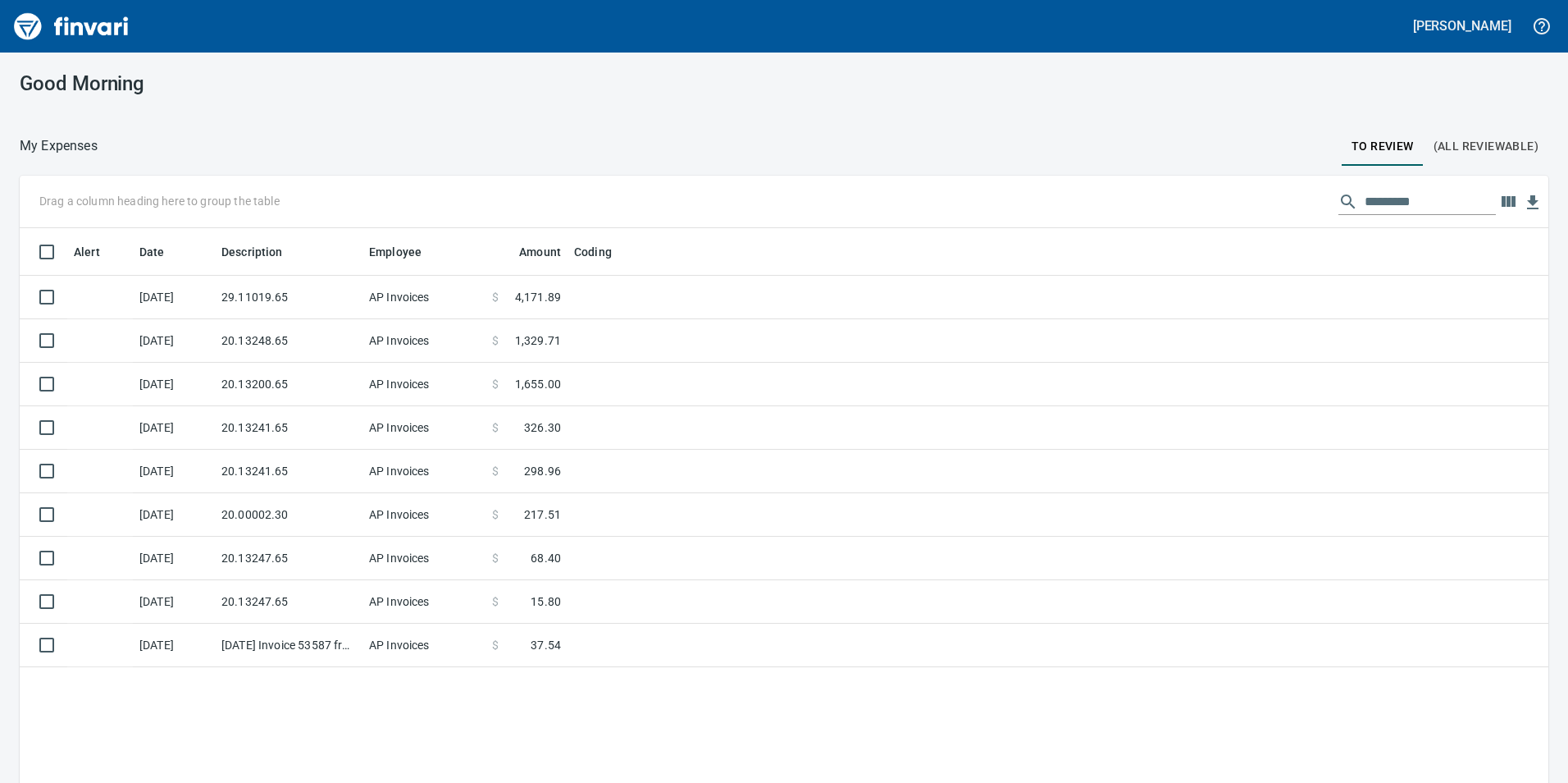
scroll to position [590, 1505]
